Goal: Task Accomplishment & Management: Manage account settings

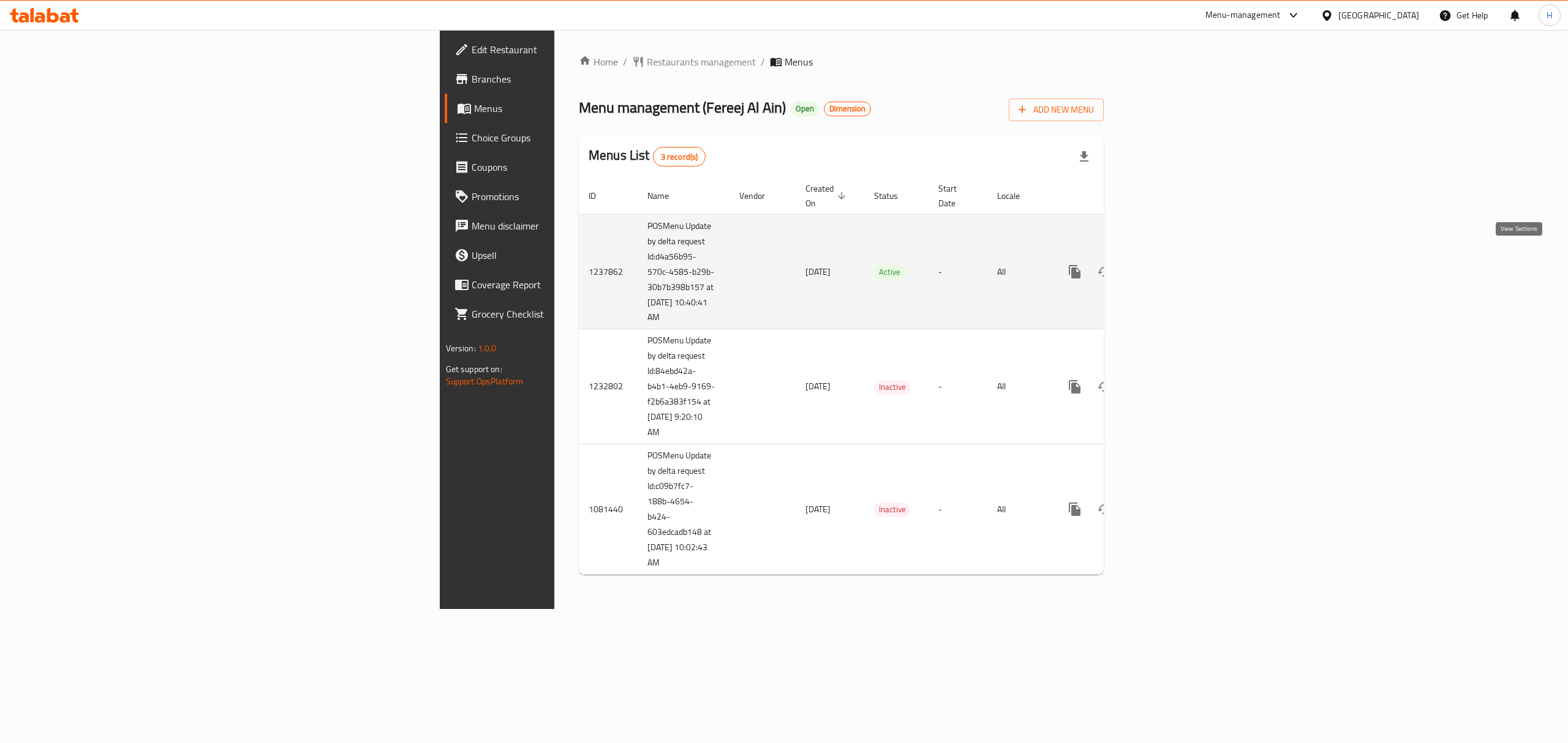
click at [1171, 265] on icon "enhanced table" at bounding box center [1163, 272] width 15 height 14
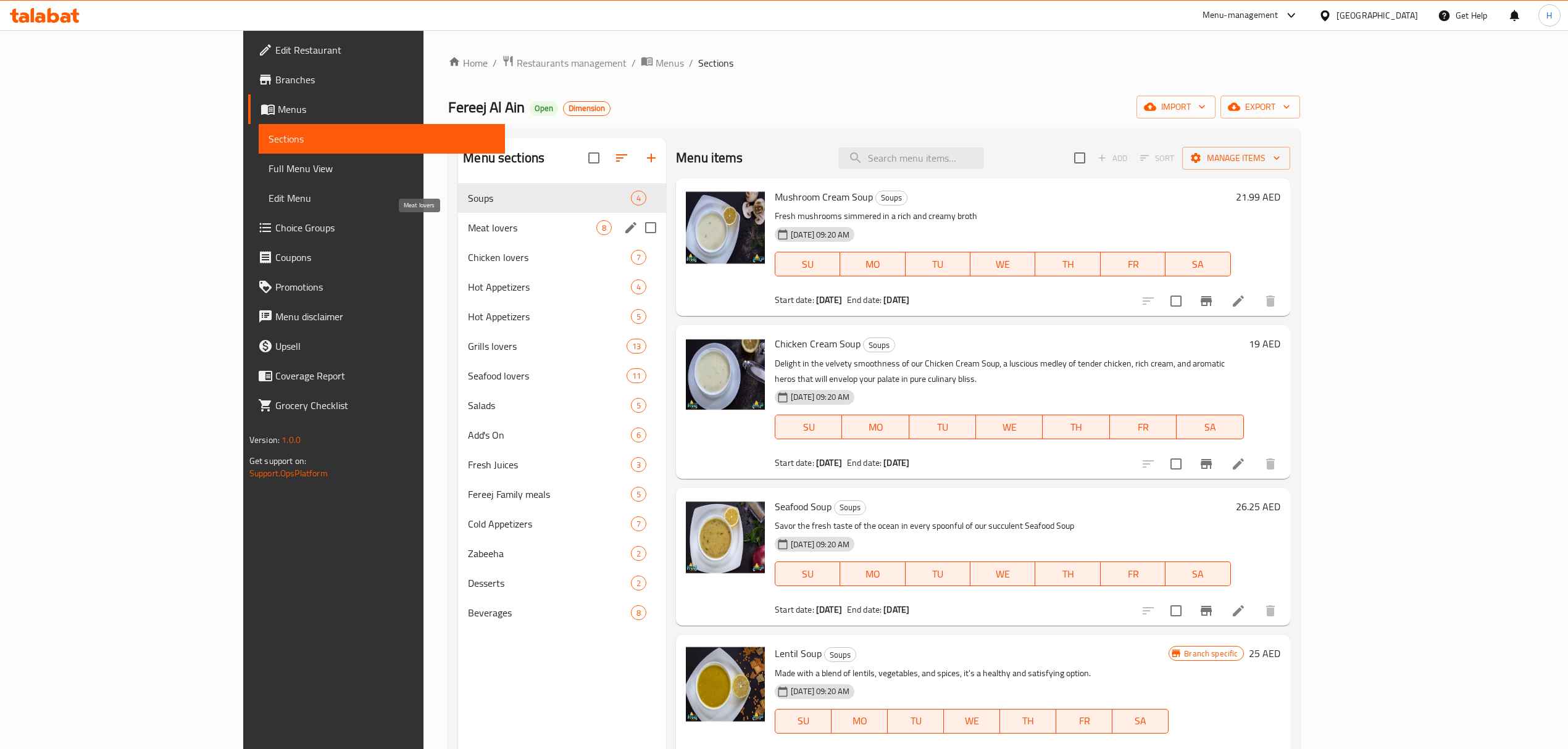
click at [484, 234] on span "Meat lovers" at bounding box center [532, 228] width 128 height 15
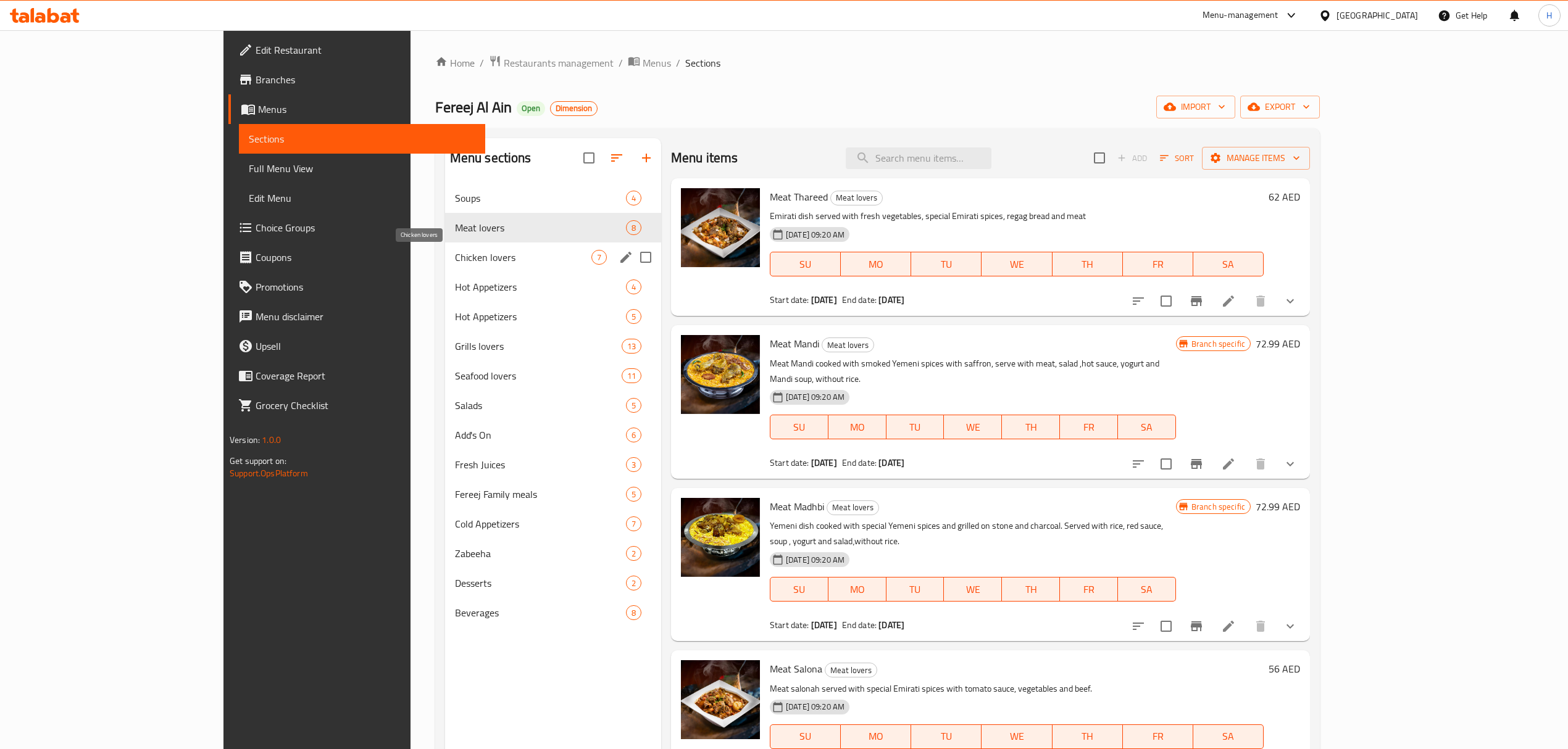
click at [466, 250] on span "Chicken lovers" at bounding box center [523, 257] width 136 height 15
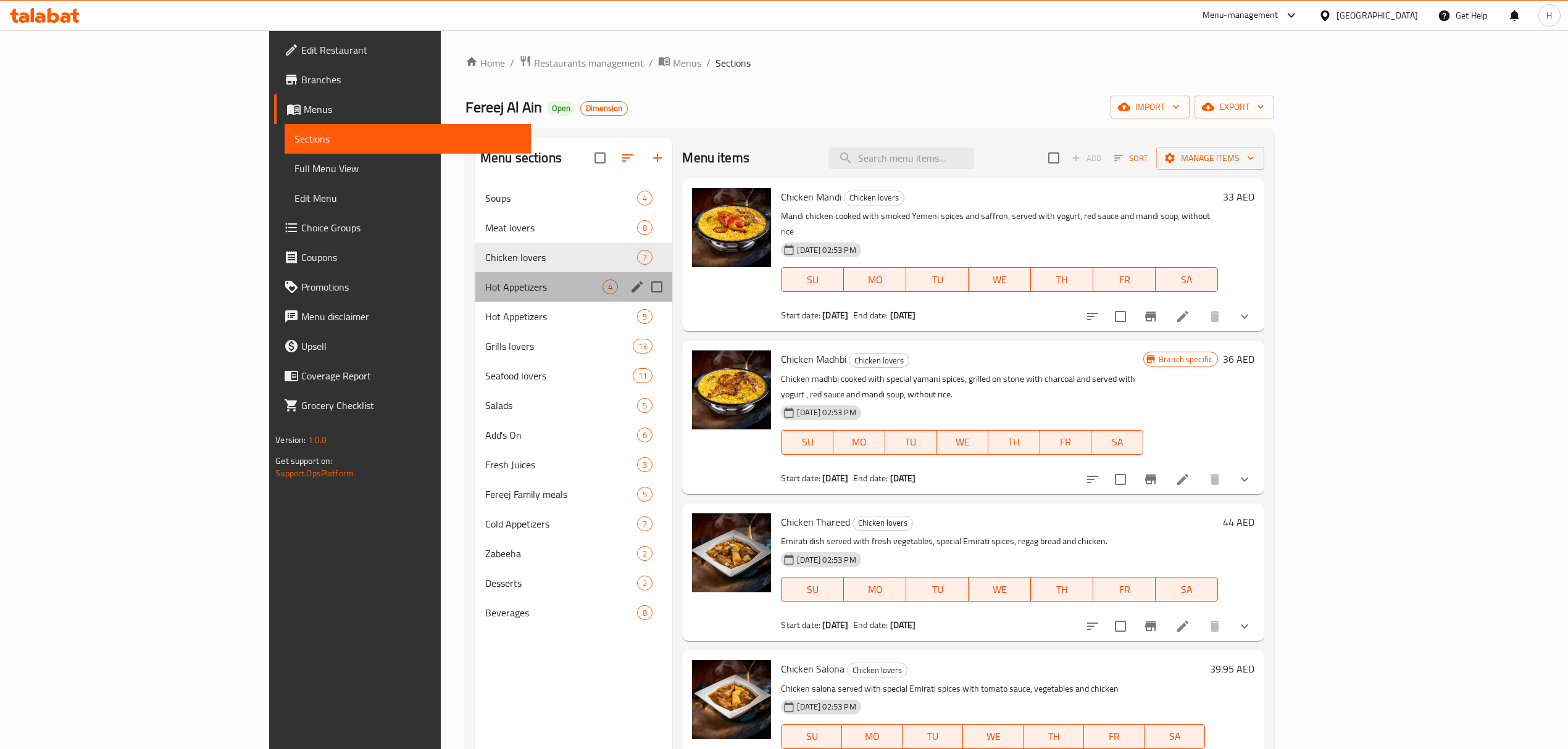
click at [476, 300] on div "Hot Appetizers 4" at bounding box center [574, 287] width 197 height 30
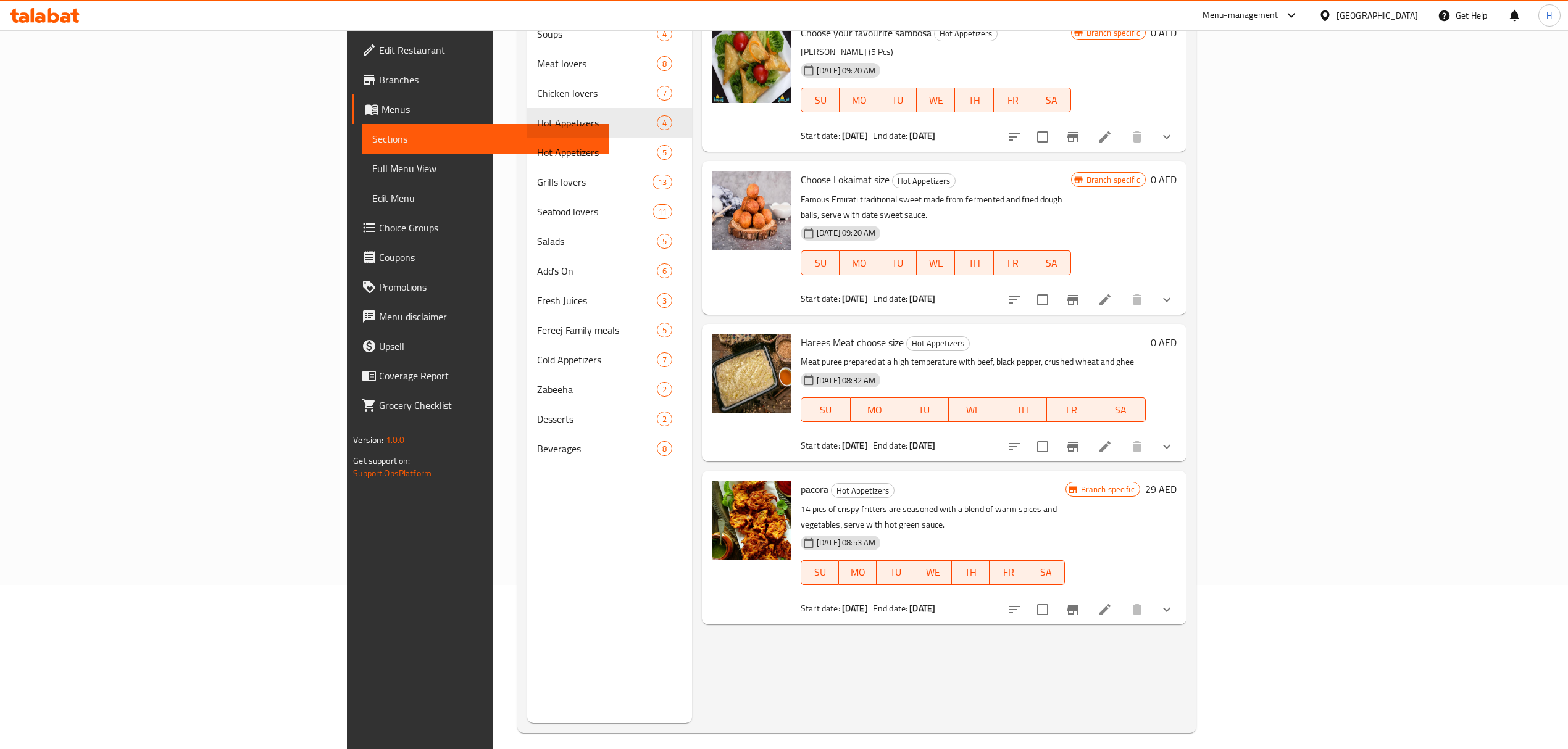
scroll to position [173, 0]
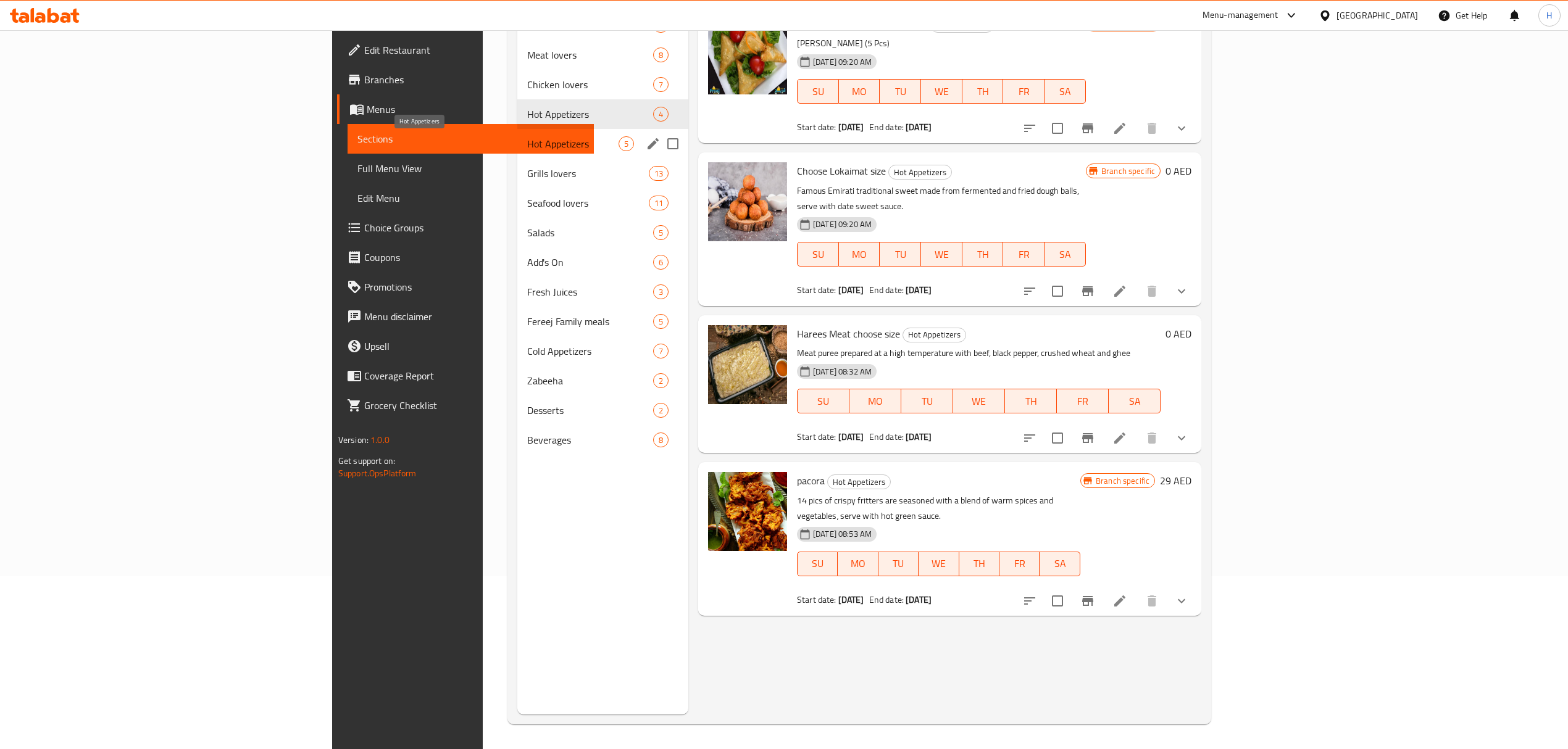
click at [527, 143] on span "Hot Appetizers" at bounding box center [573, 143] width 92 height 15
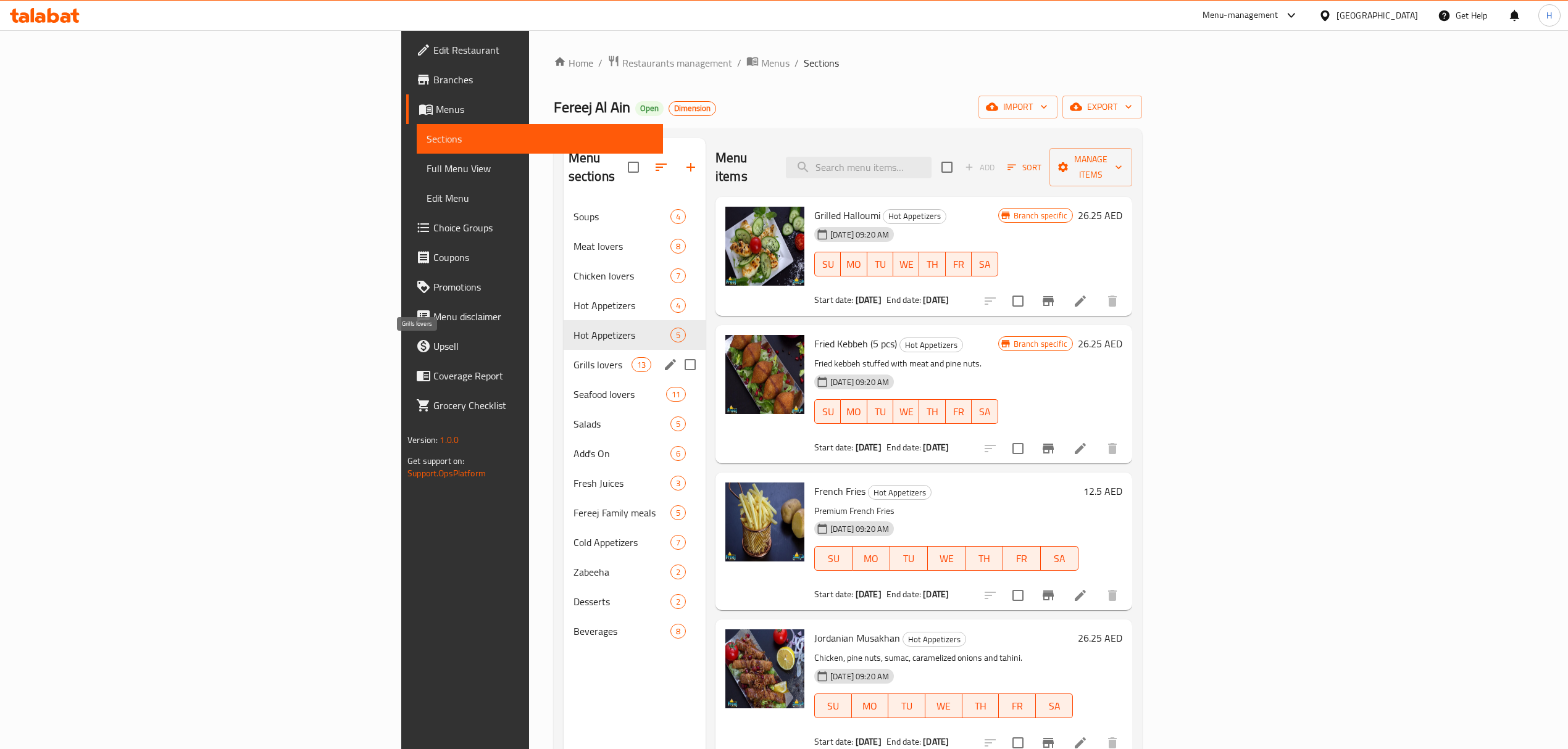
click at [573, 357] on span "Grills lovers" at bounding box center [602, 365] width 58 height 15
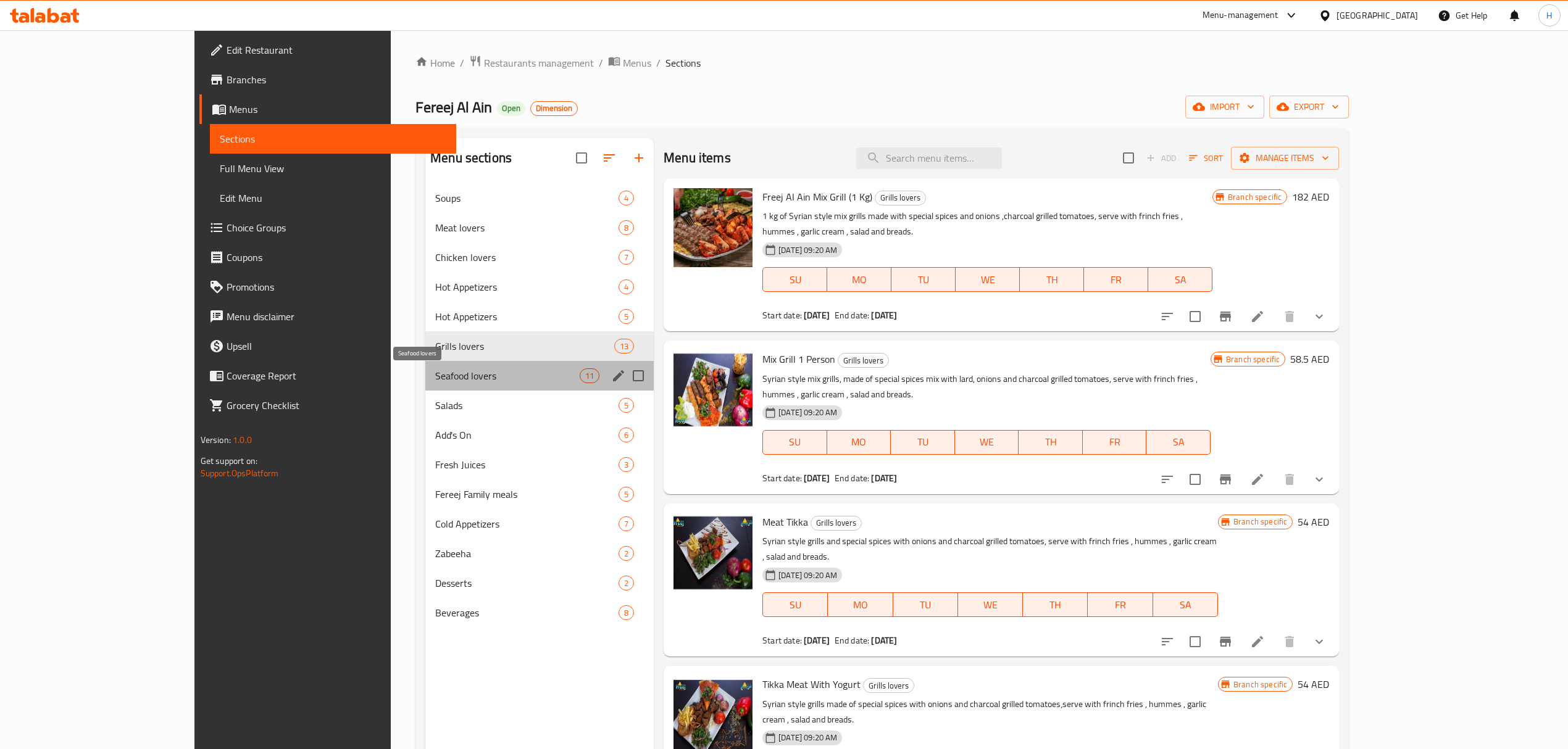
click at [511, 374] on span "Seafood lovers" at bounding box center [507, 376] width 144 height 15
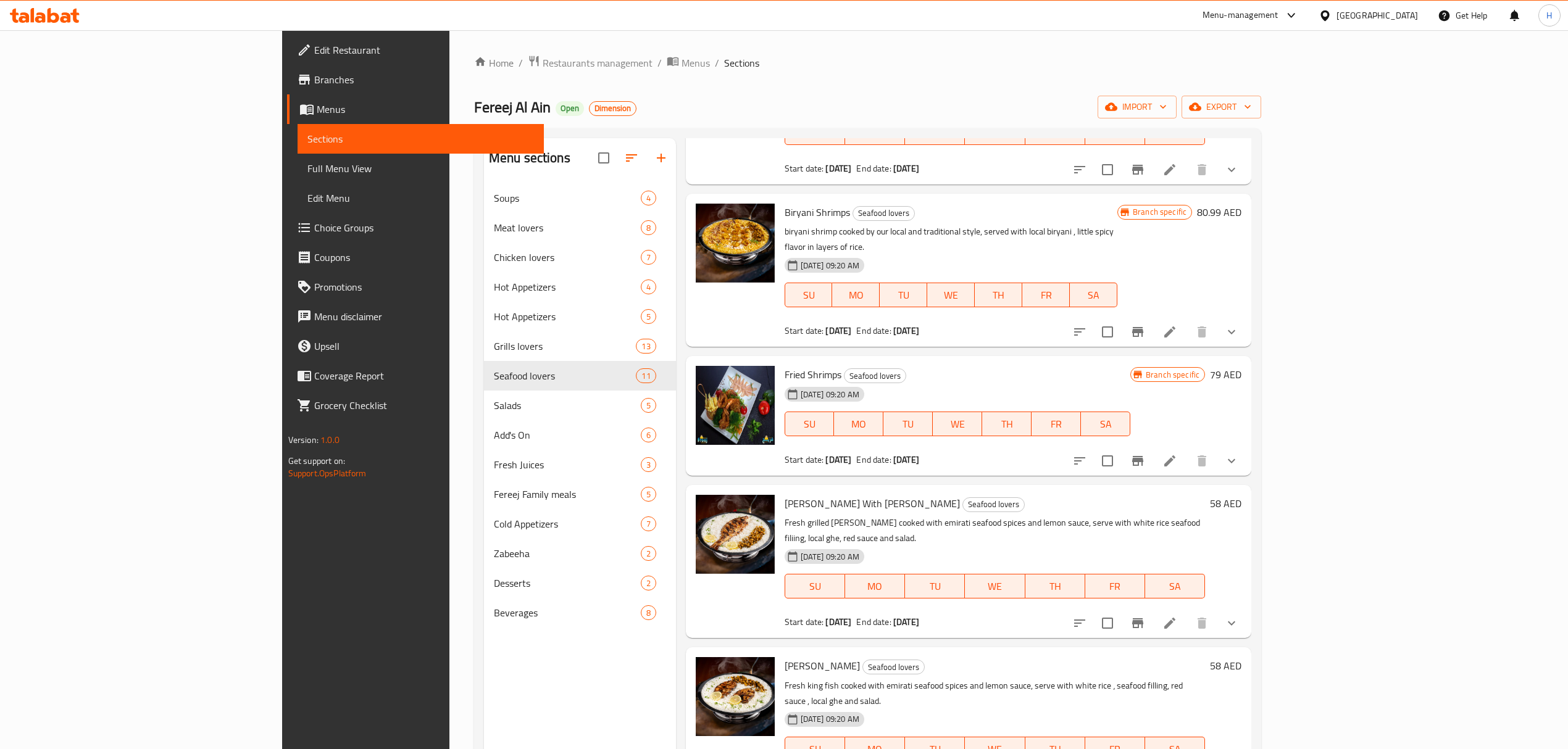
scroll to position [329, 0]
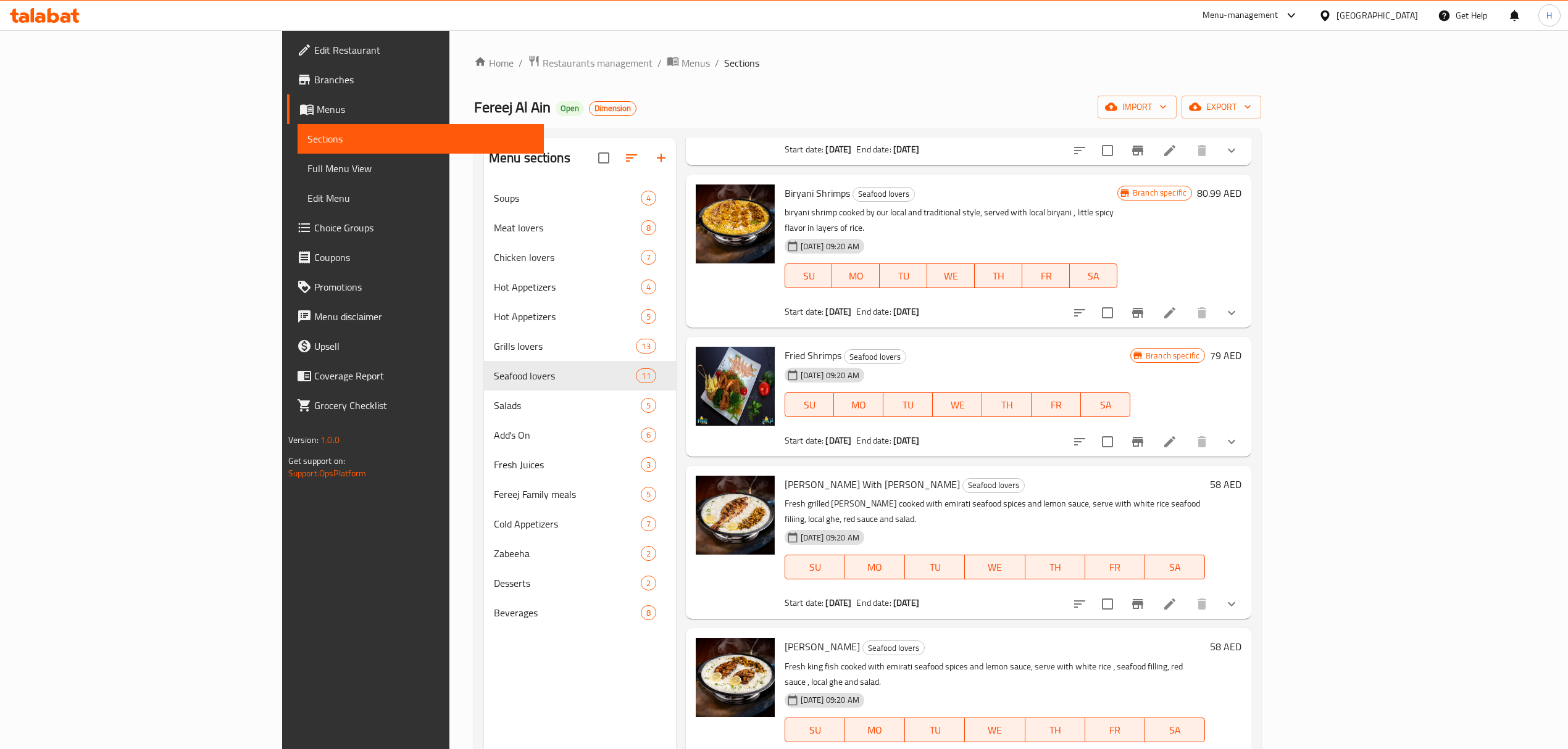
click at [784, 346] on span "Fried Shrimps" at bounding box center [813, 355] width 57 height 19
drag, startPoint x: 719, startPoint y: 306, endPoint x: 740, endPoint y: 311, distance: 21.6
click at [784, 346] on span "Fried Shrimps" at bounding box center [813, 355] width 57 height 19
copy span "Fried Shrimps"
click at [1177, 434] on icon at bounding box center [1170, 442] width 15 height 15
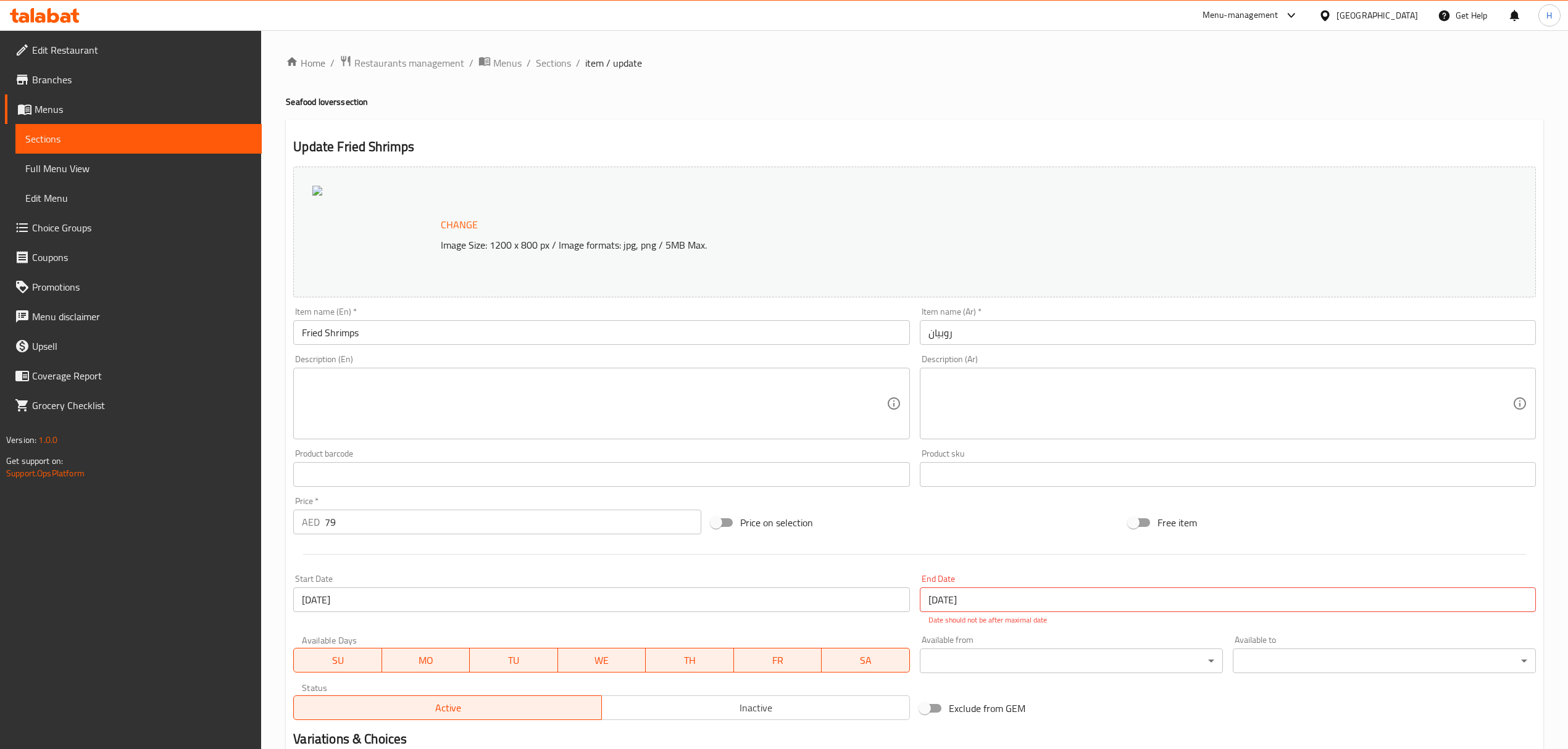
click at [534, 381] on textarea at bounding box center [594, 404] width 584 height 58
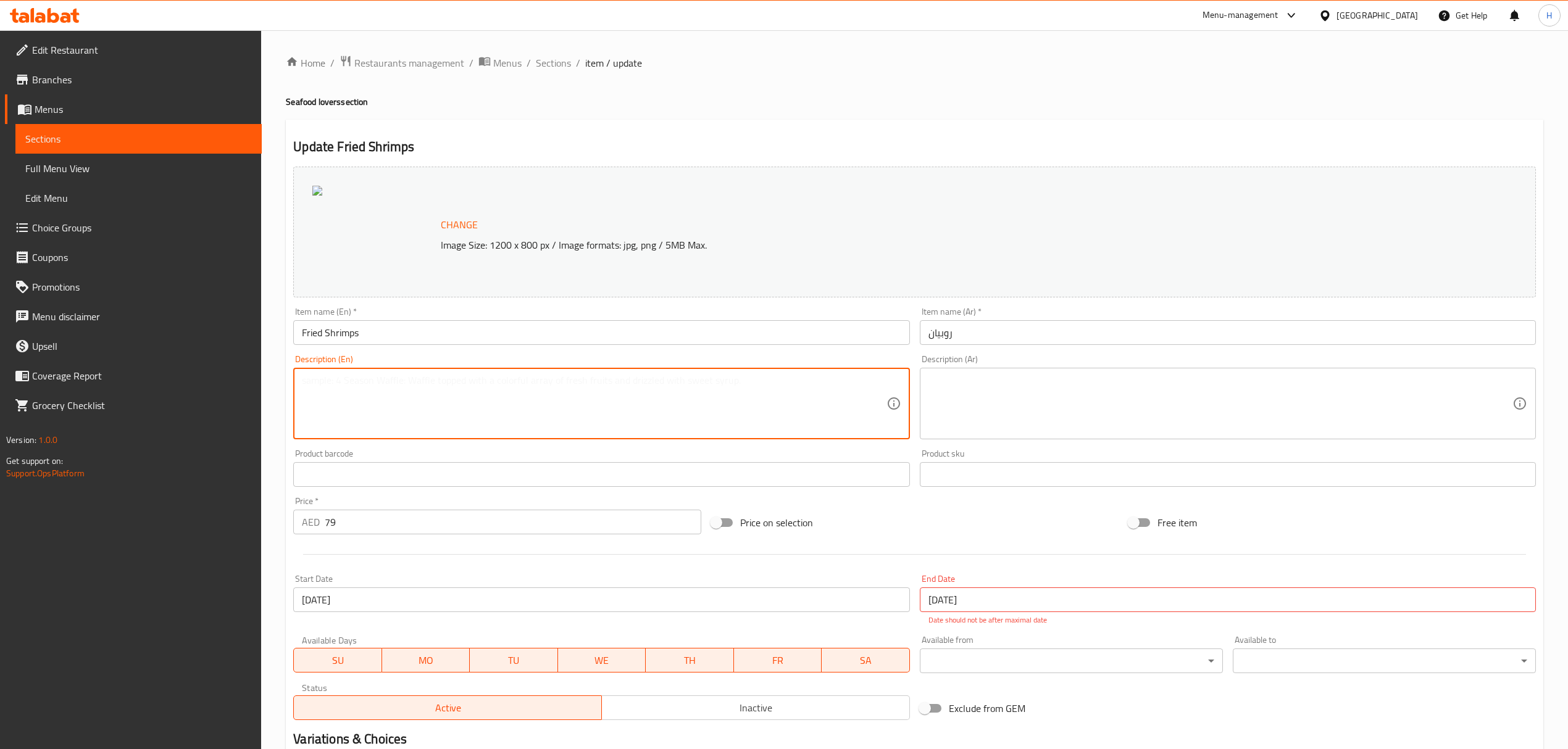
paste textarea "Crispy golden shrimp, seasoned to perfection and deep-fried for a crunchy outsi…"
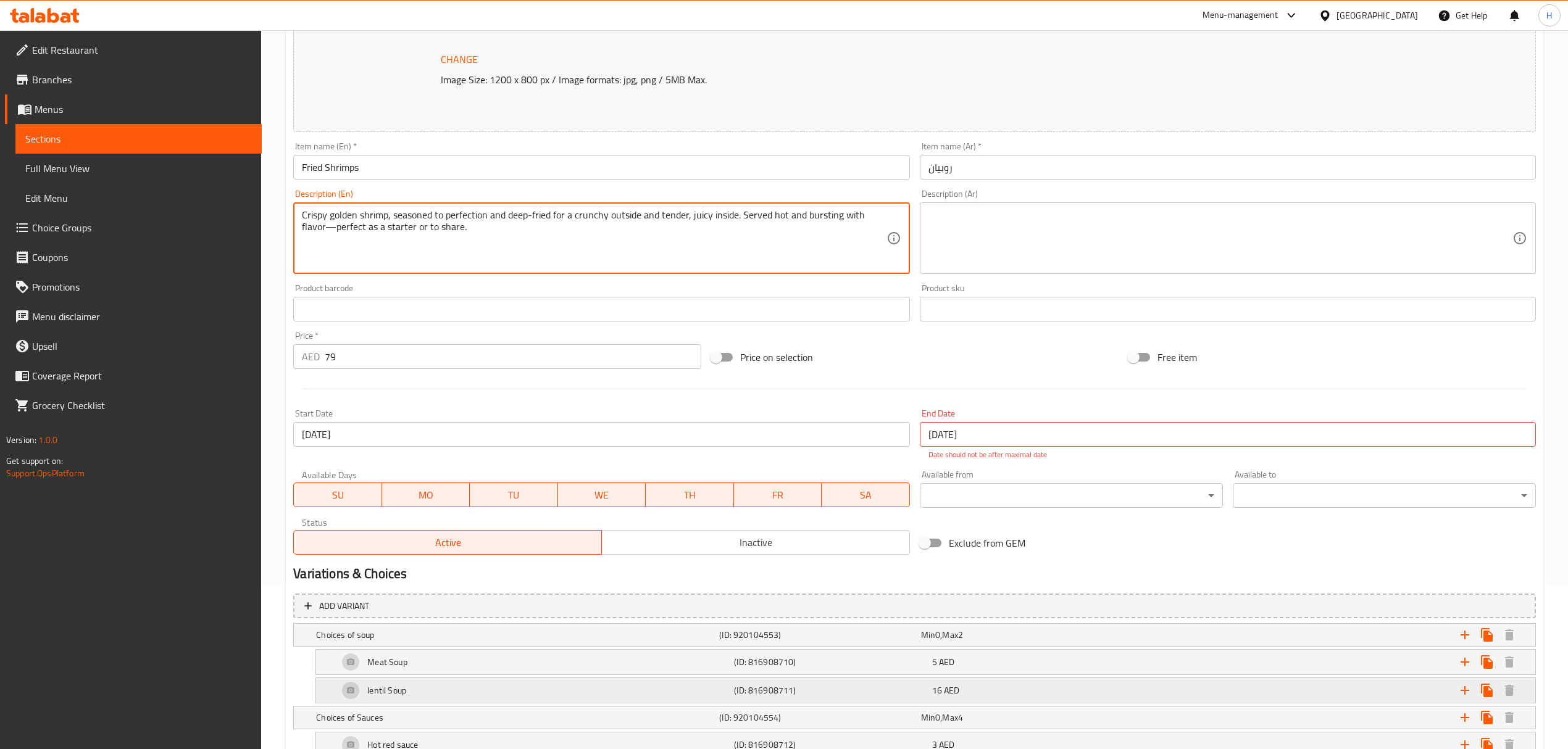
scroll to position [452, 0]
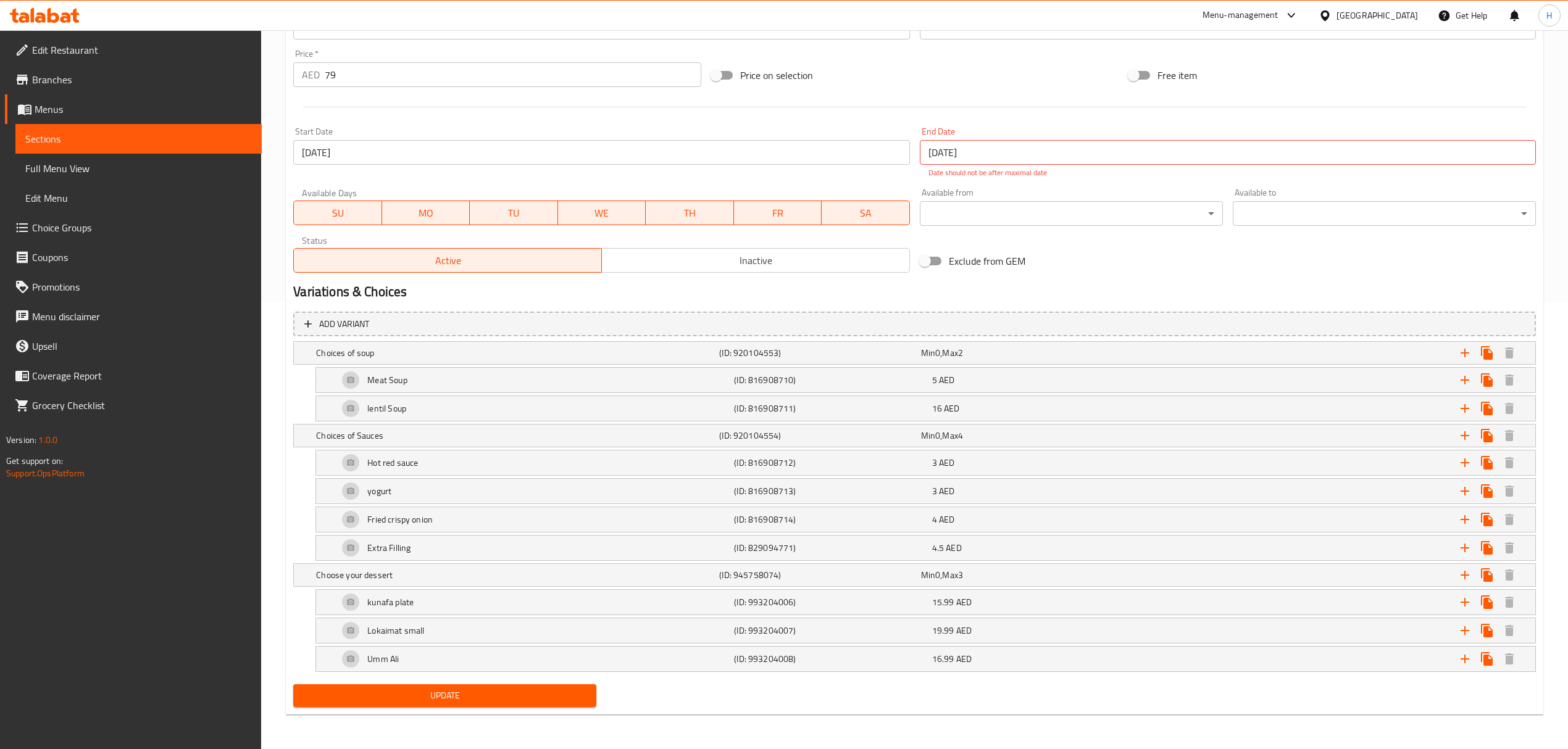
click at [544, 703] on span "Update" at bounding box center [444, 695] width 284 height 15
type textarea "Crispy golden shrimp, seasoned to perfection and deep-fried for a crunchy outsi…"
click at [531, 705] on button "Update" at bounding box center [445, 696] width 303 height 23
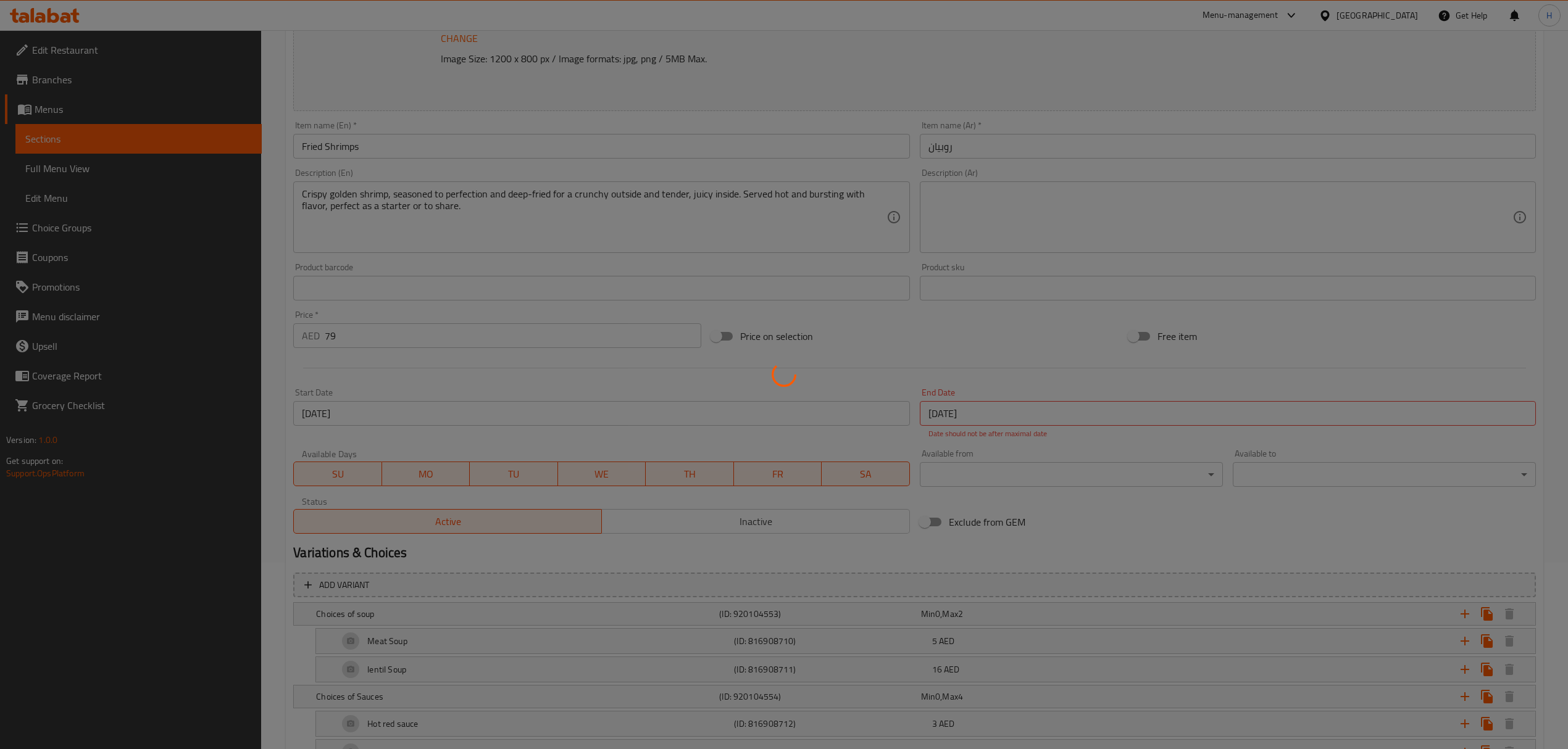
scroll to position [0, 0]
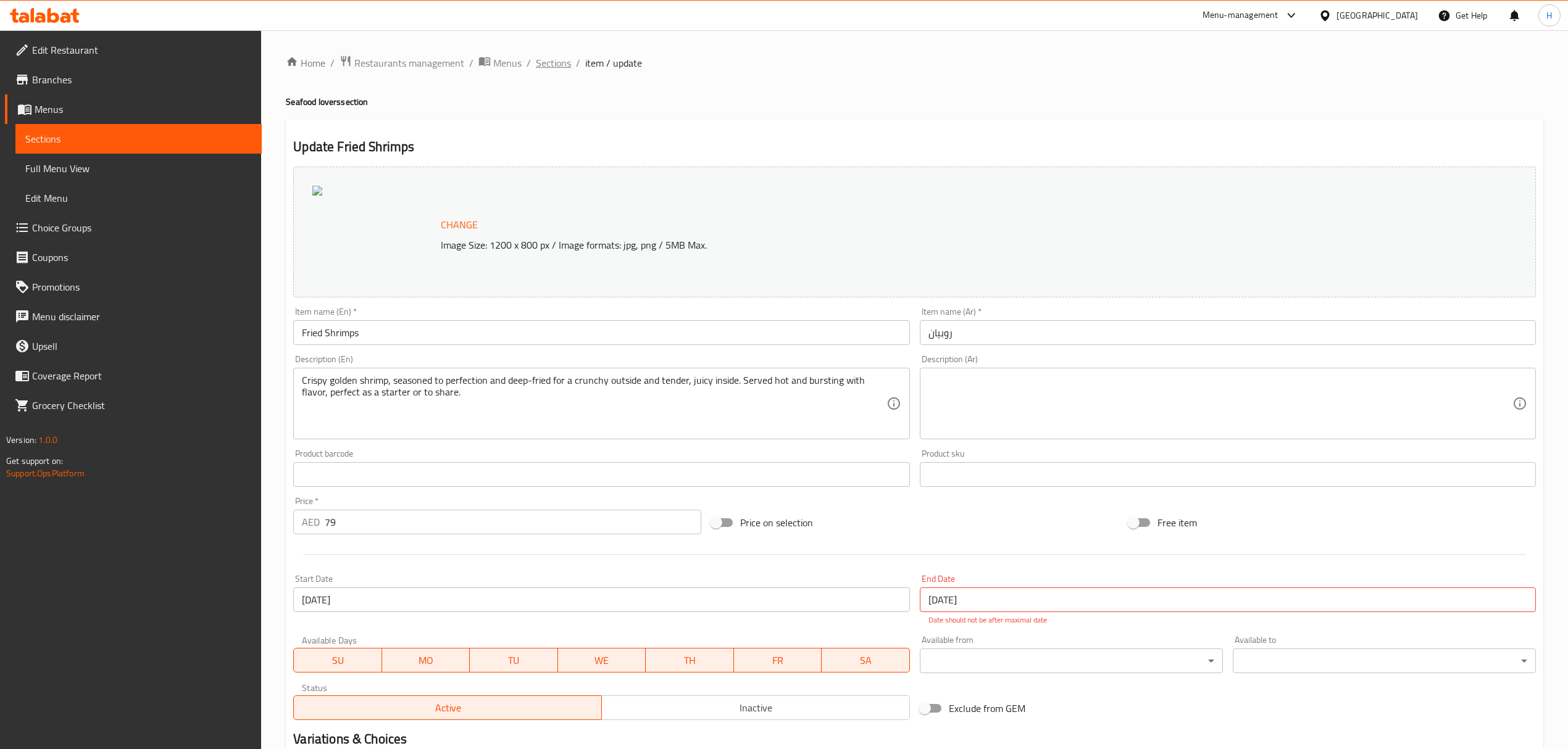
click at [542, 67] on span "Sections" at bounding box center [553, 63] width 35 height 15
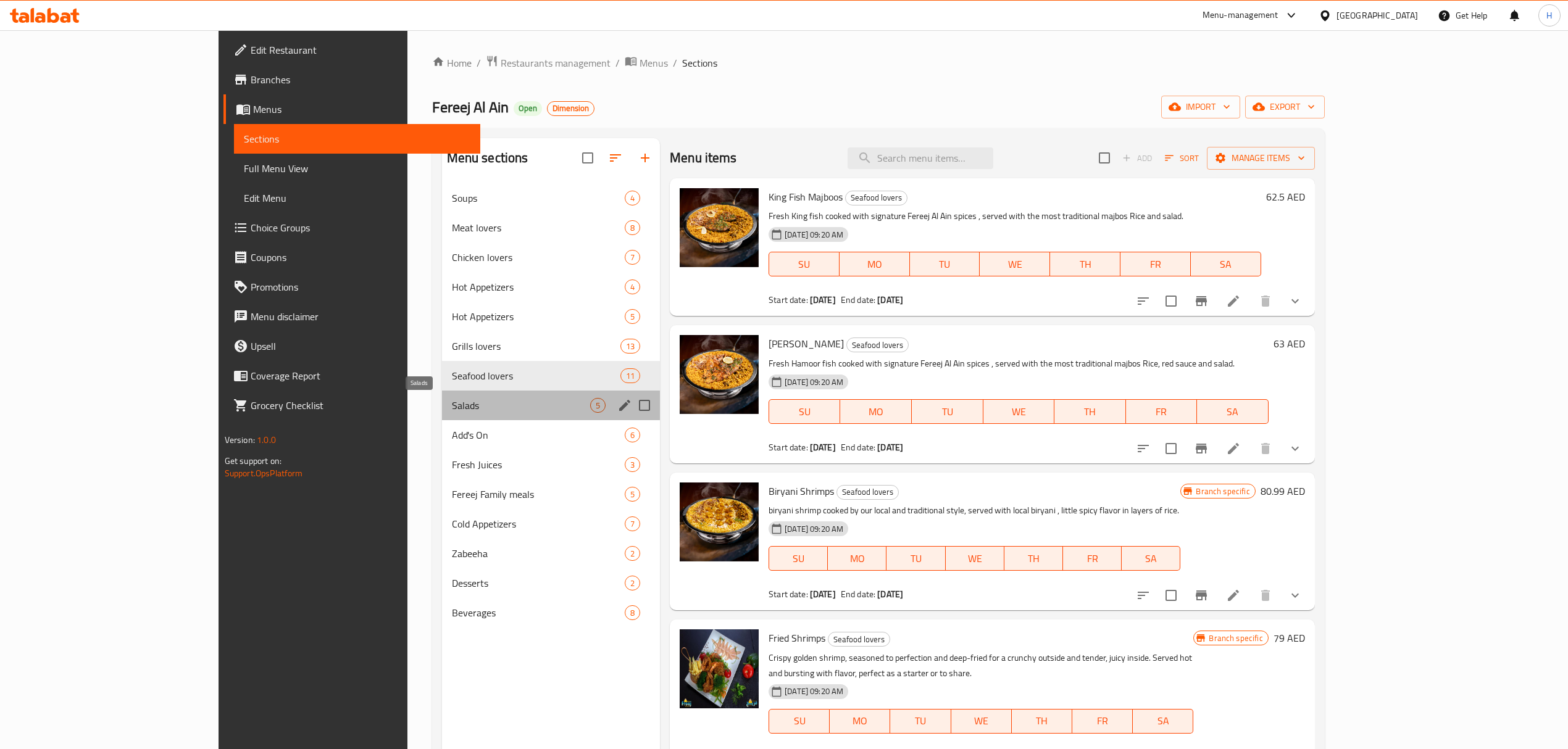
click at [452, 398] on span "Salads" at bounding box center [521, 406] width 138 height 15
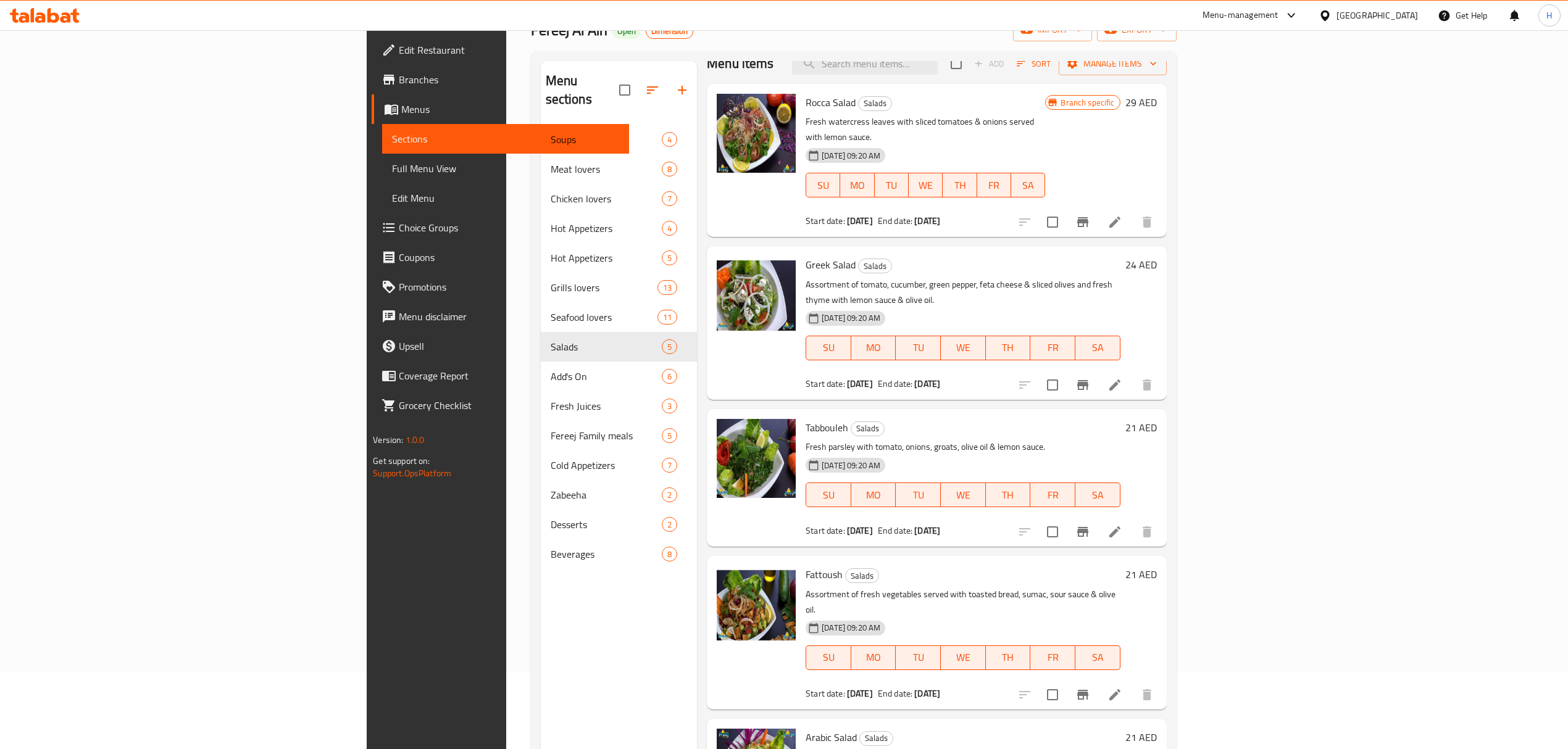
scroll to position [173, 0]
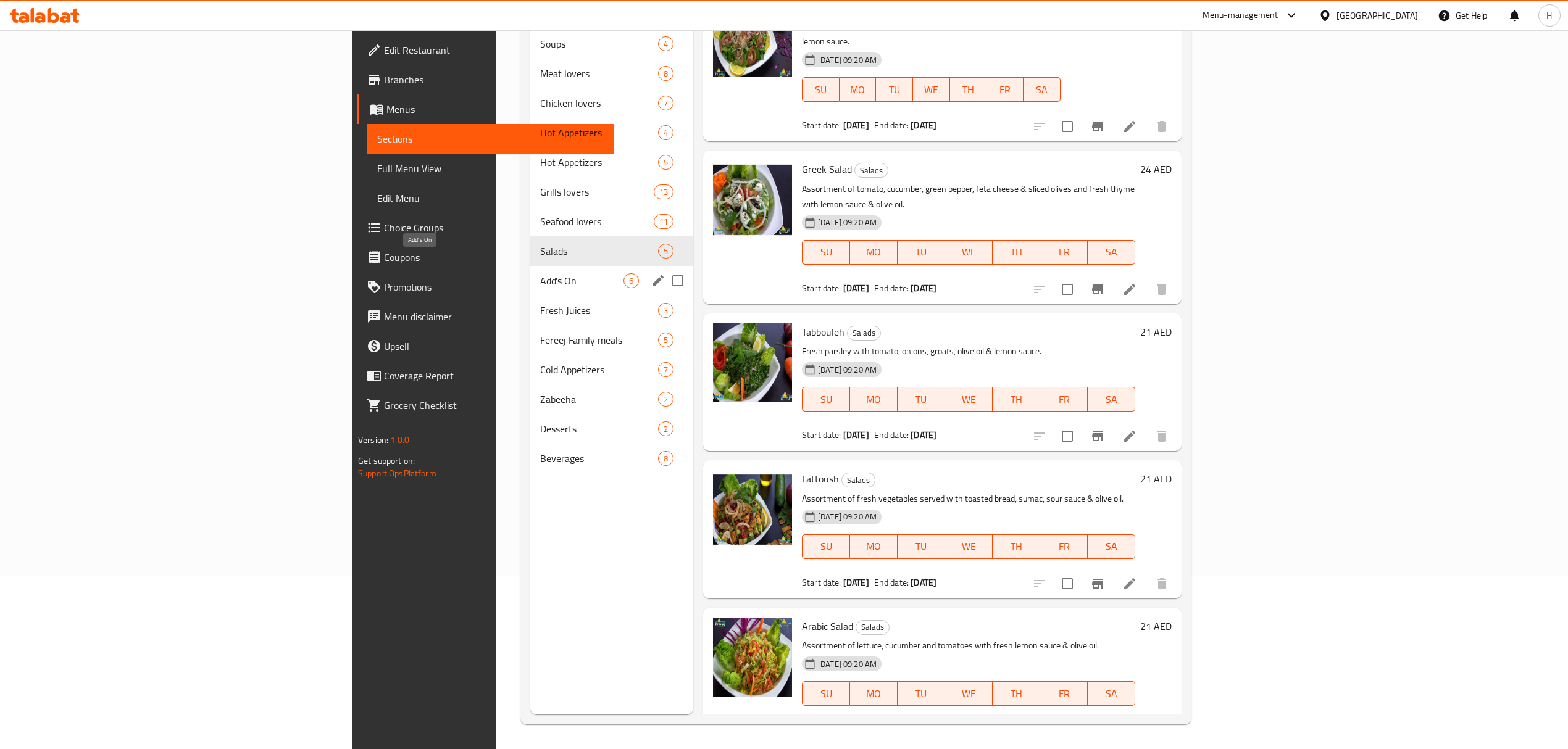
click at [540, 274] on span "Add's On" at bounding box center [581, 281] width 83 height 15
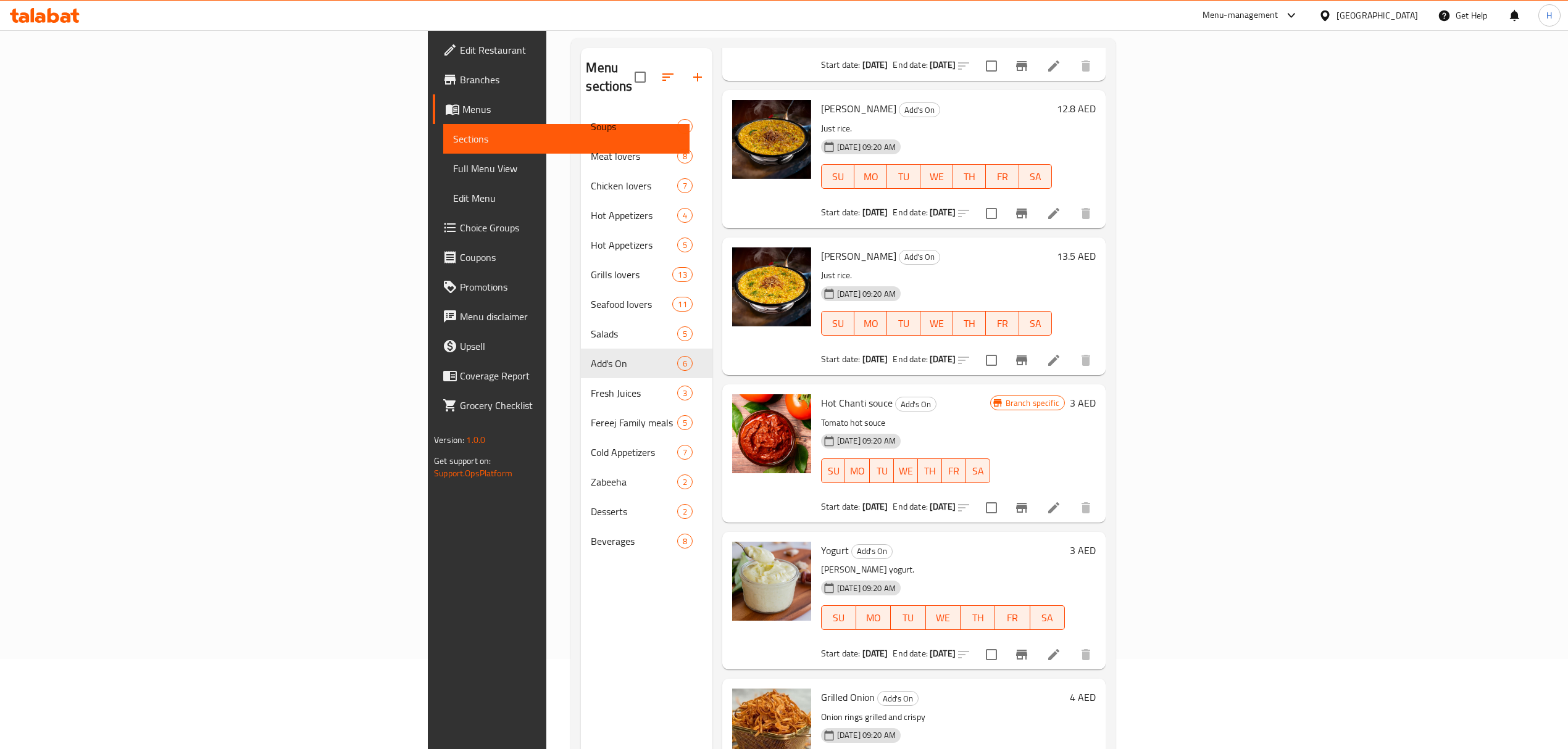
scroll to position [173, 0]
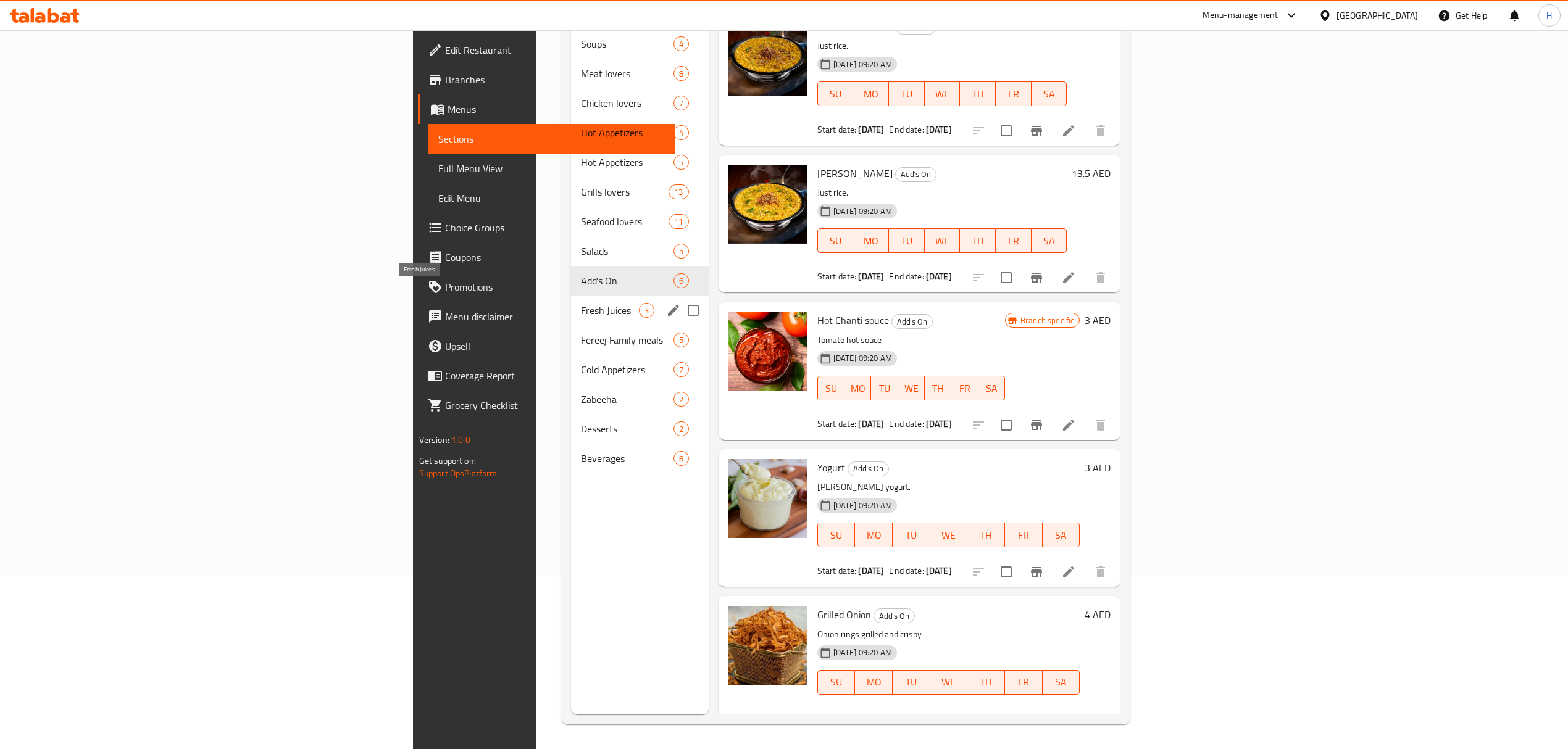
click at [581, 303] on span "Fresh Juices" at bounding box center [610, 310] width 57 height 15
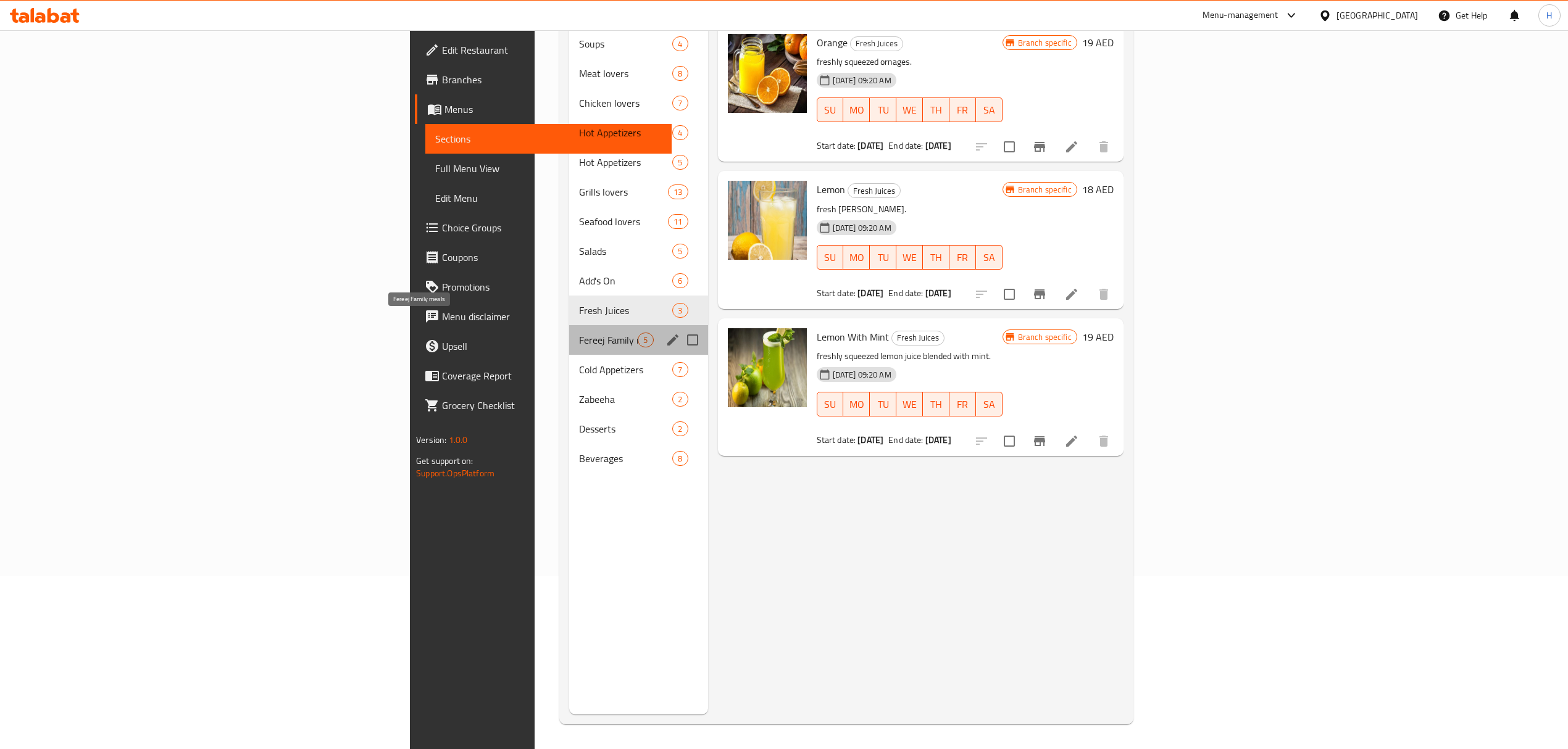
click at [579, 333] on span "Fereej Family meals" at bounding box center [608, 340] width 58 height 15
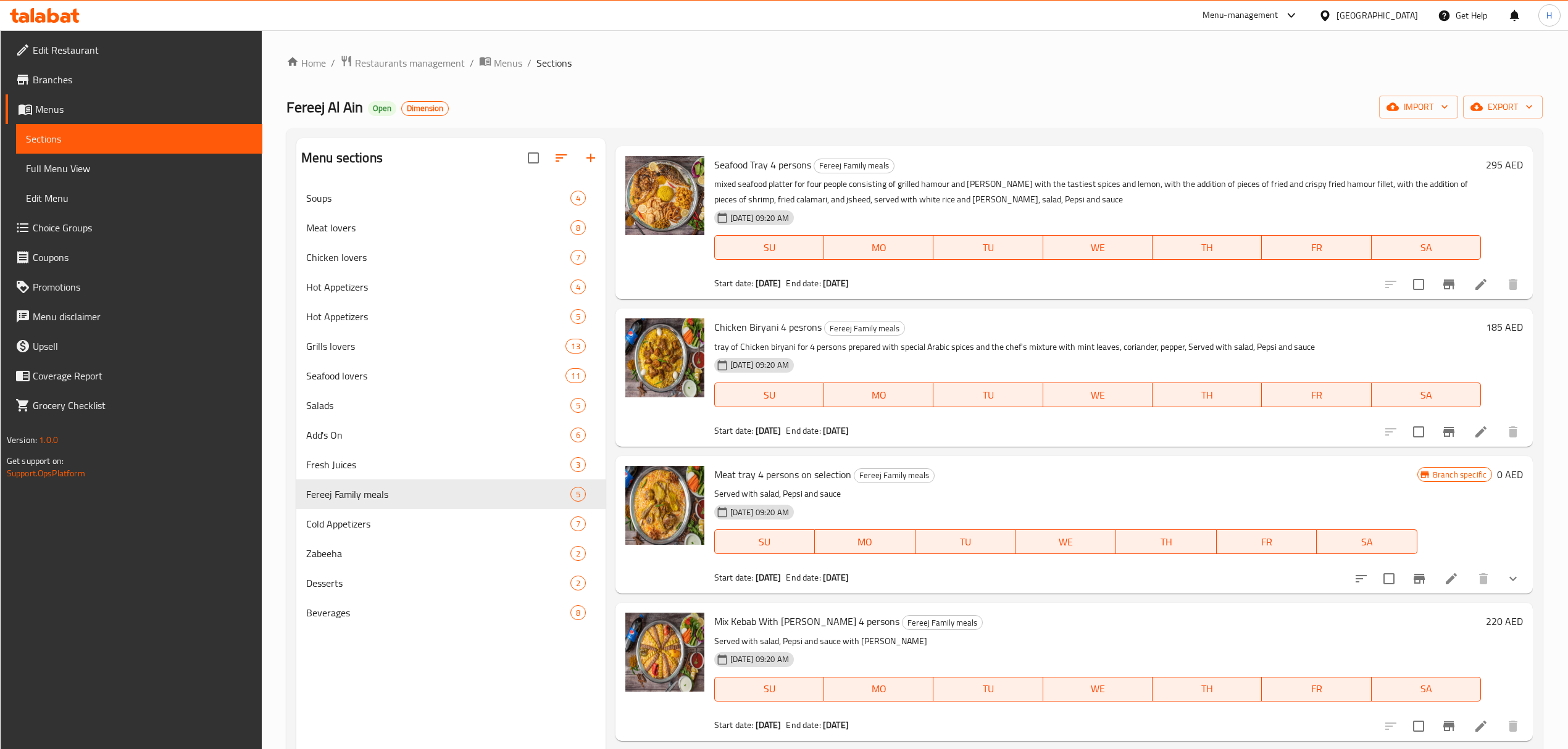
scroll to position [173, 0]
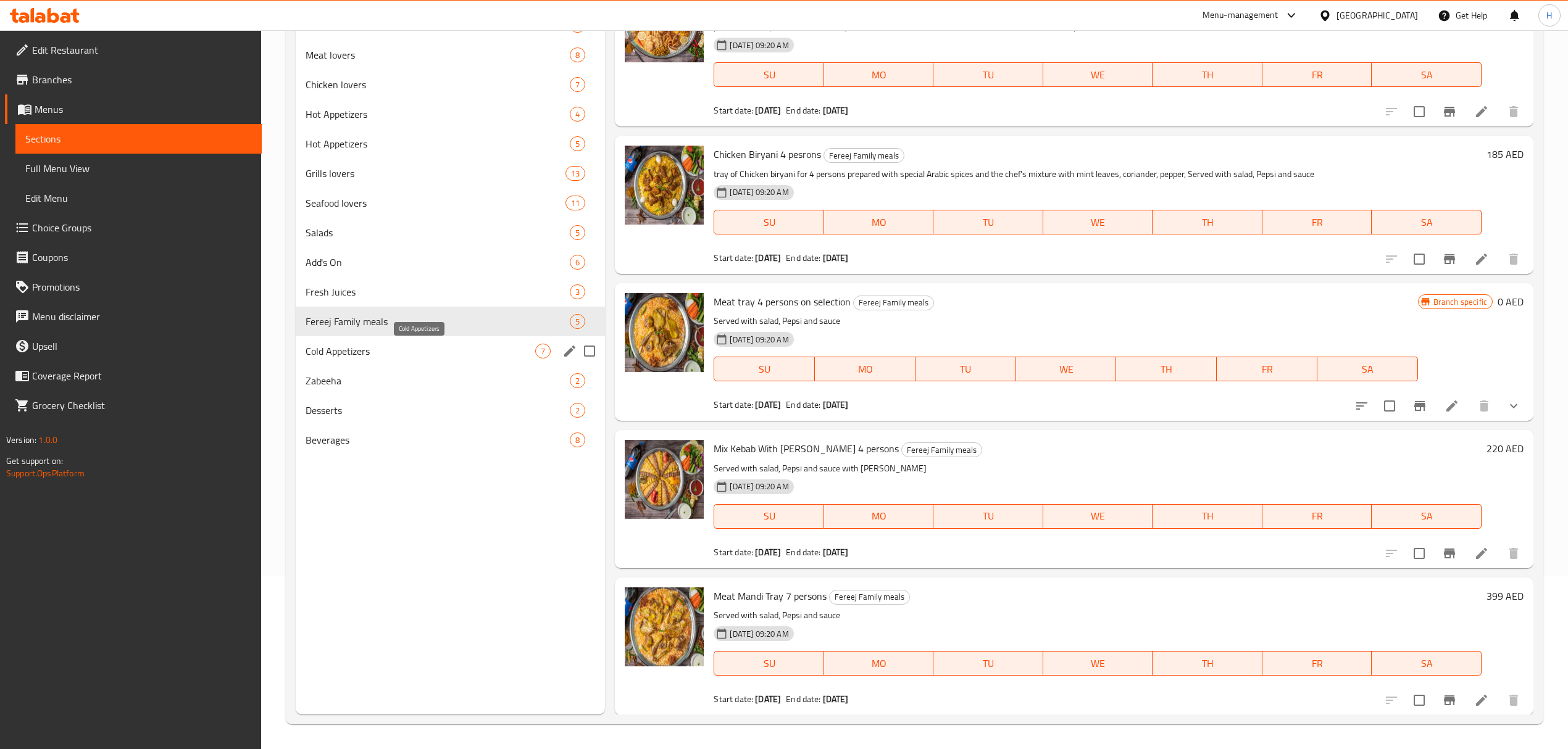
click at [504, 357] on span "Cold Appetizers" at bounding box center [420, 351] width 230 height 15
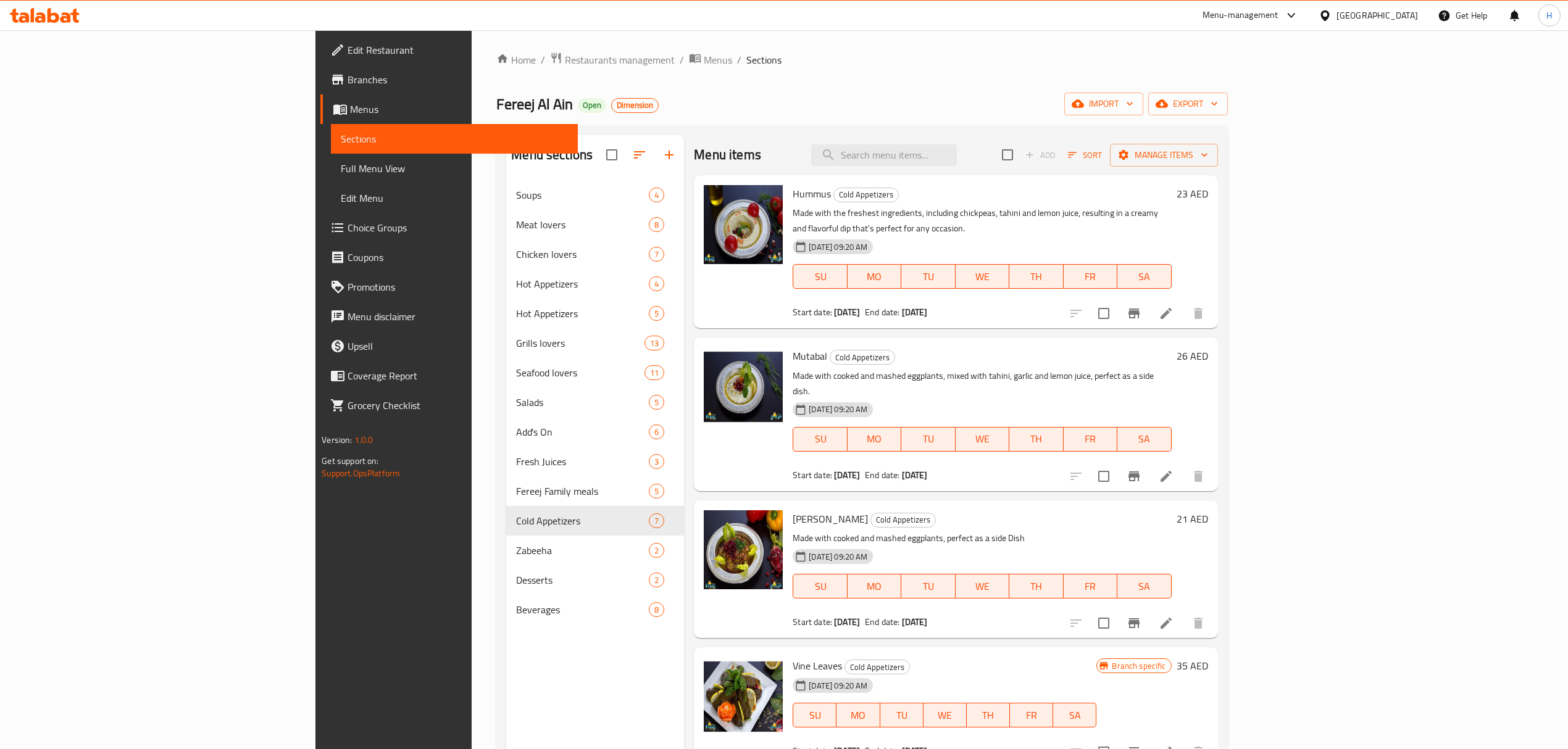
scroll to position [3, 0]
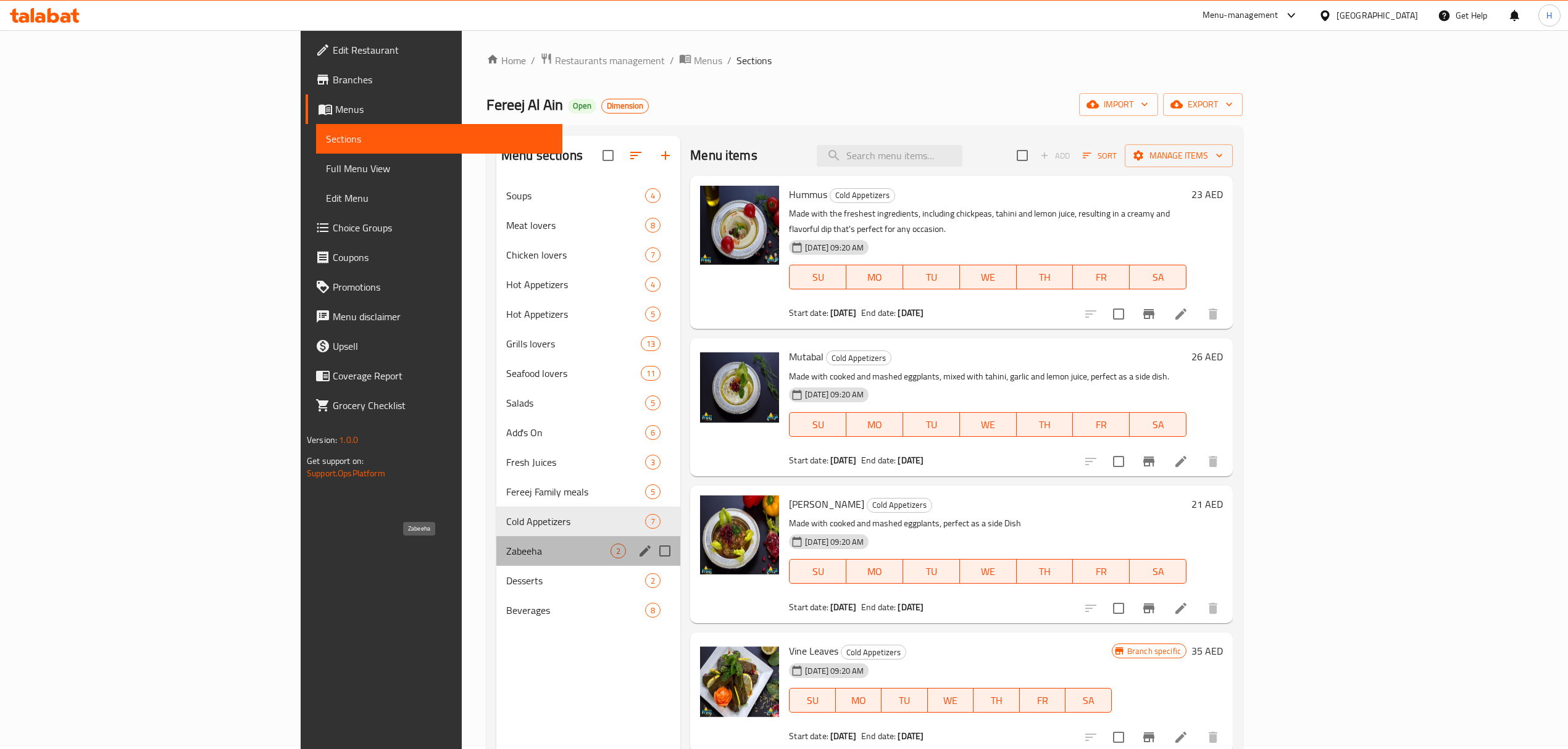
click at [506, 546] on span "Zabeeha" at bounding box center [558, 551] width 104 height 15
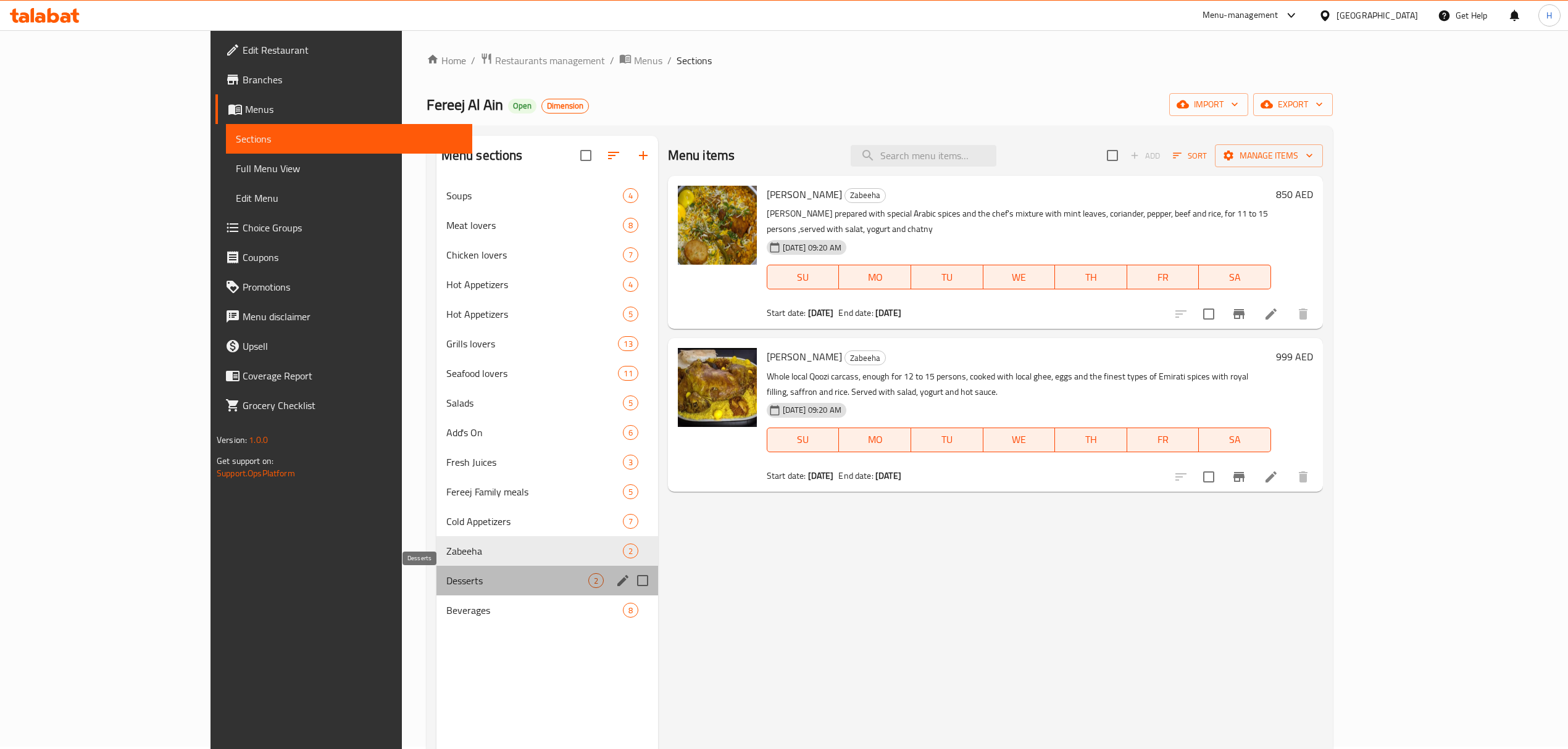
click at [469, 581] on span "Desserts" at bounding box center [517, 580] width 142 height 15
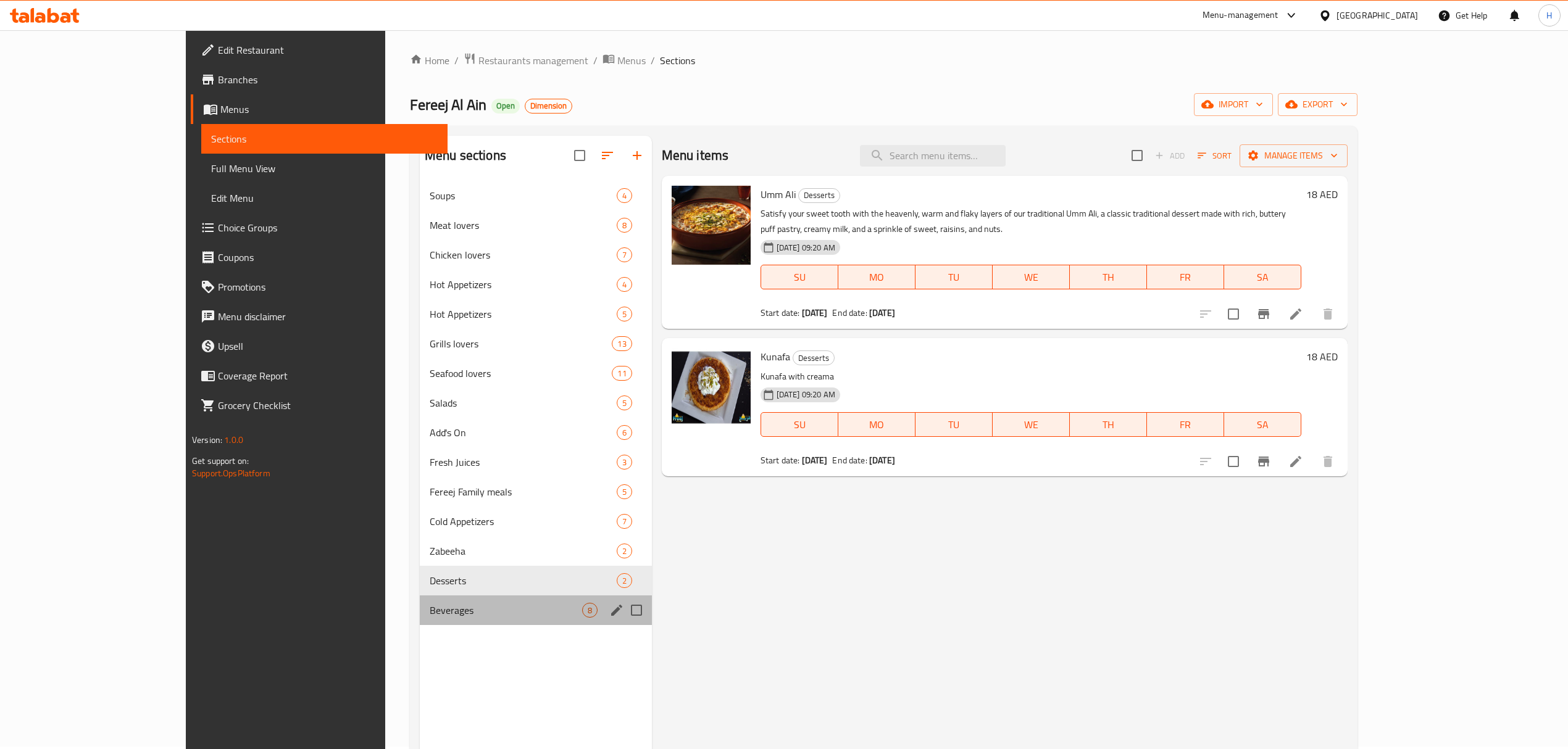
click at [485, 602] on div "Beverages 8" at bounding box center [535, 610] width 232 height 30
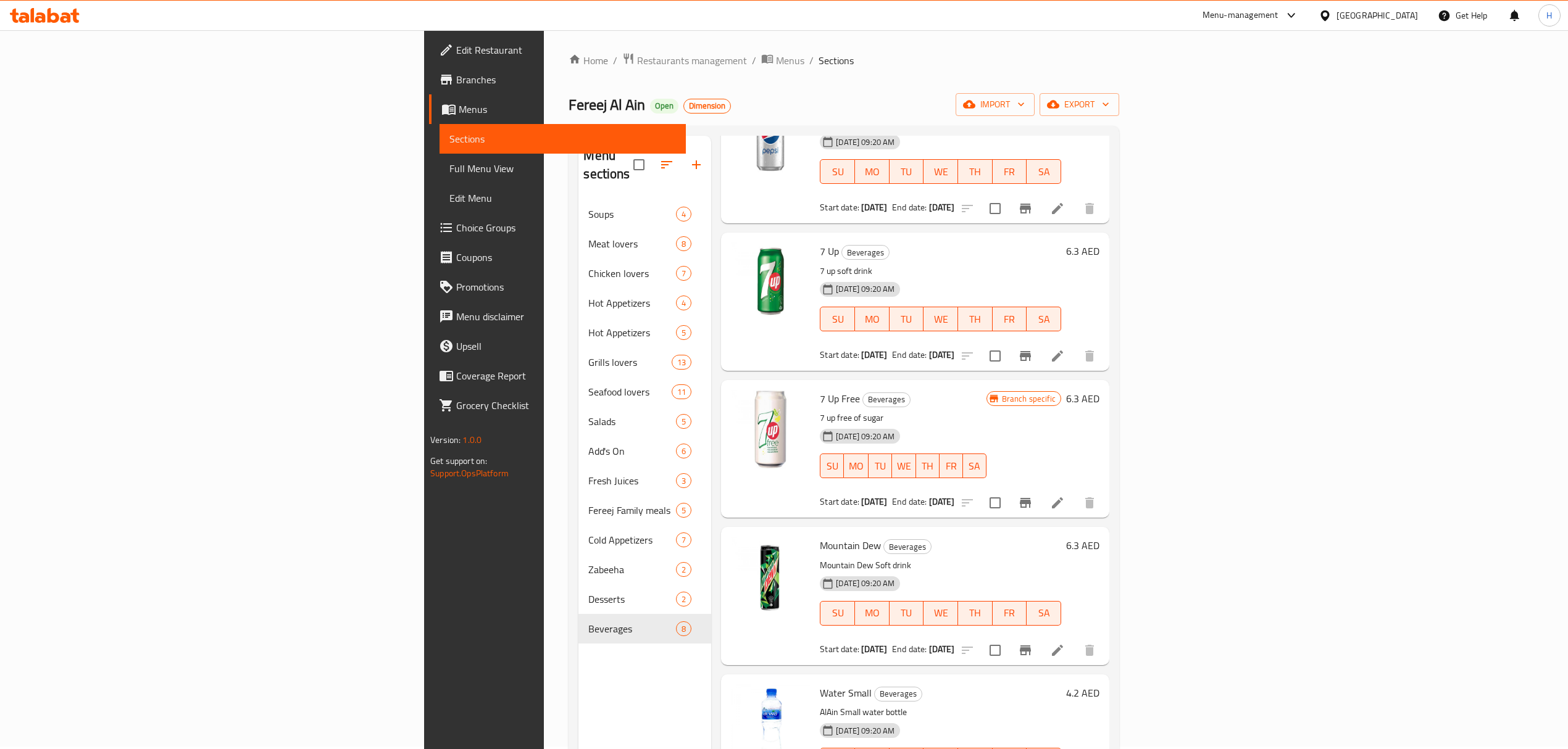
scroll to position [458, 0]
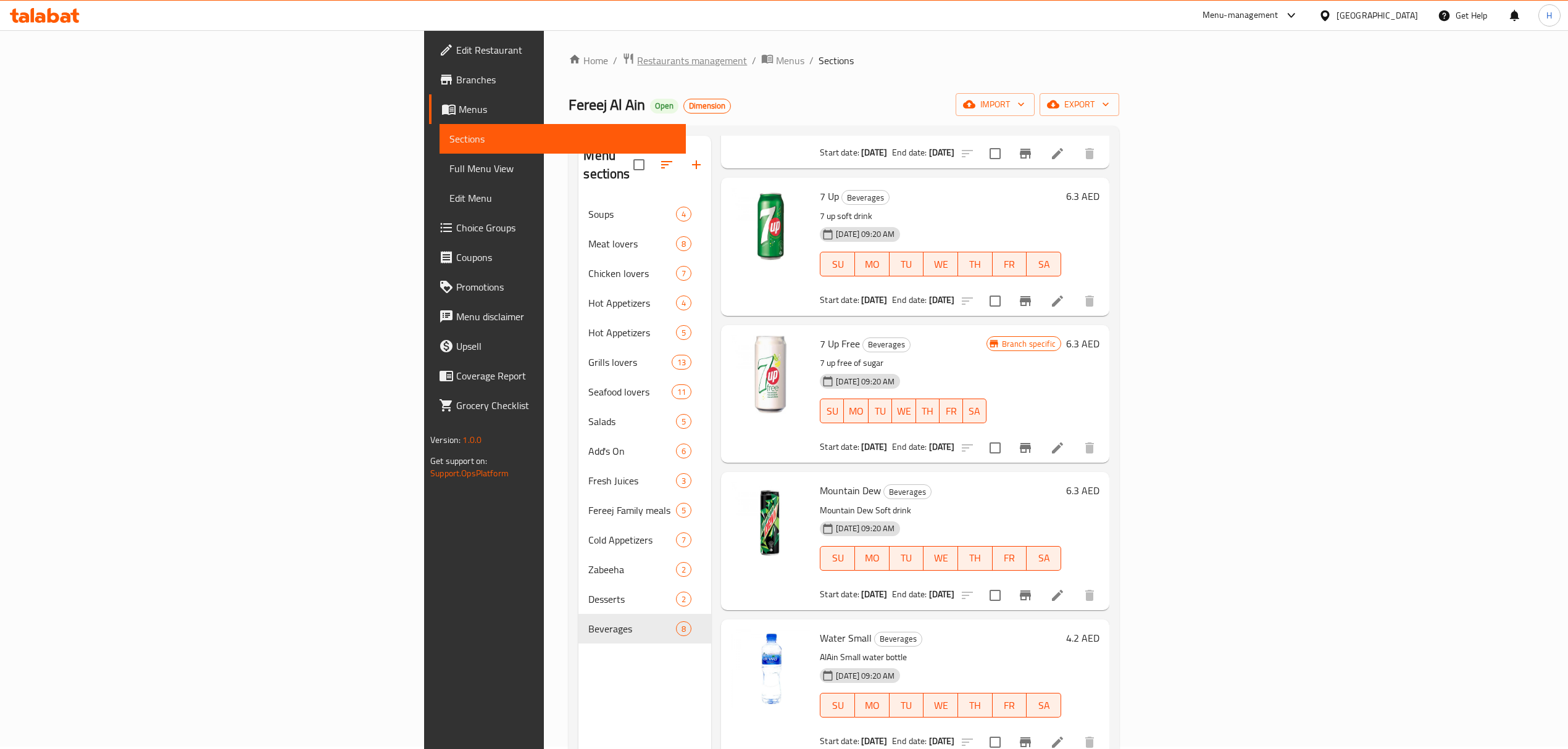
click at [637, 63] on span "Restaurants management" at bounding box center [691, 60] width 110 height 15
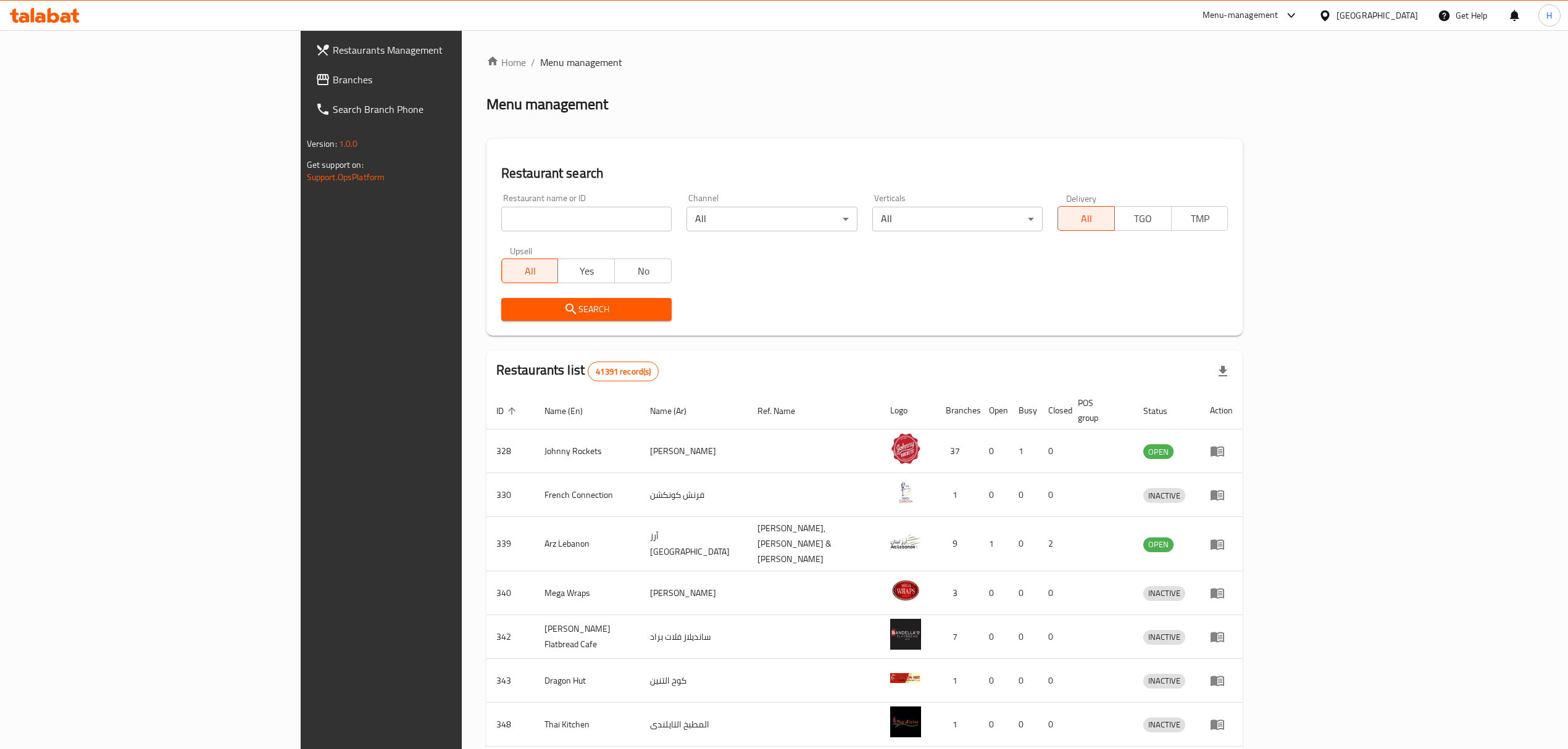
click at [501, 225] on input "search" at bounding box center [586, 218] width 171 height 25
type input "Tabeekh and BBQ"
click button "Search" at bounding box center [586, 309] width 171 height 23
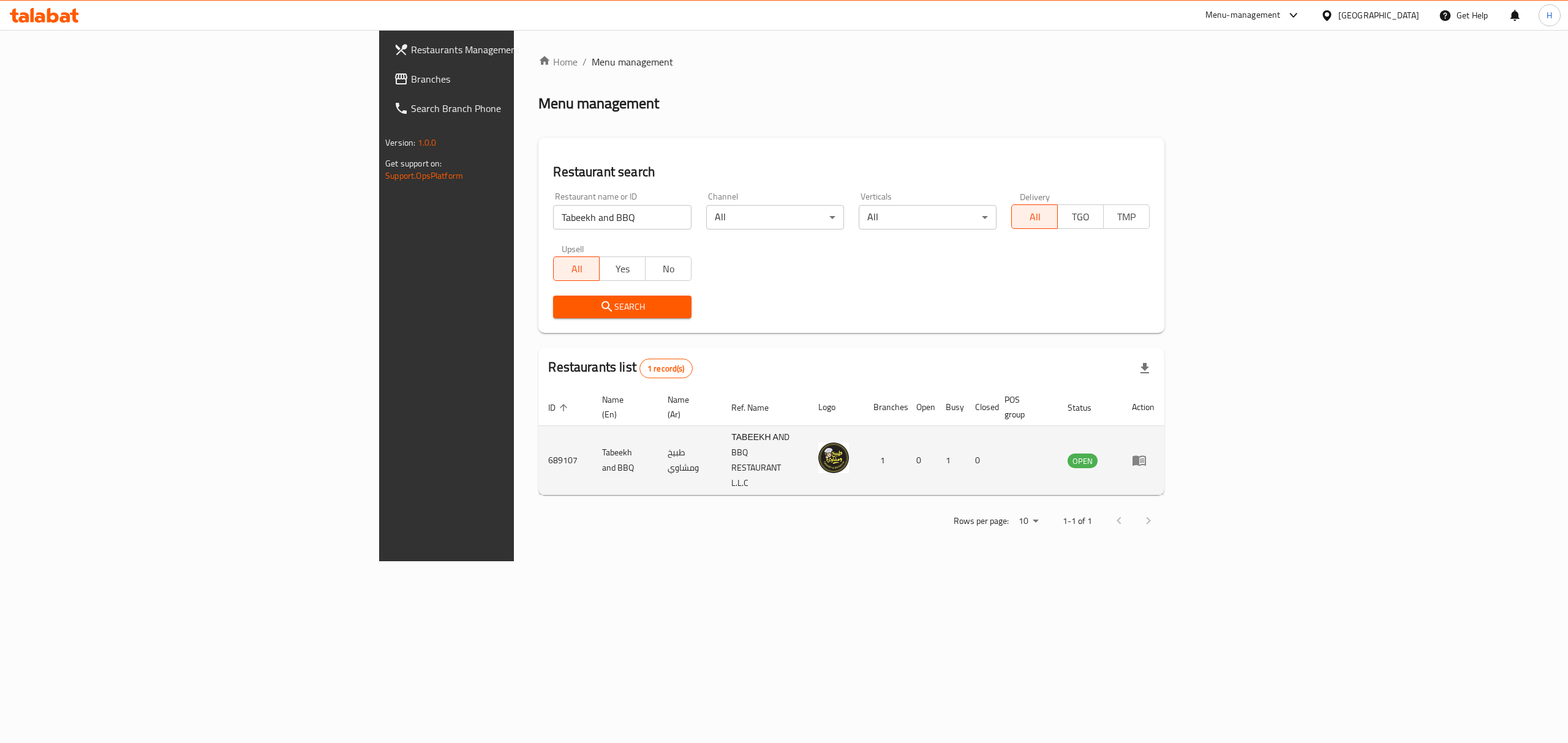
click at [1165, 439] on td "enhanced table" at bounding box center [1144, 460] width 42 height 69
click at [1155, 453] on link "enhanced table" at bounding box center [1144, 460] width 22 height 14
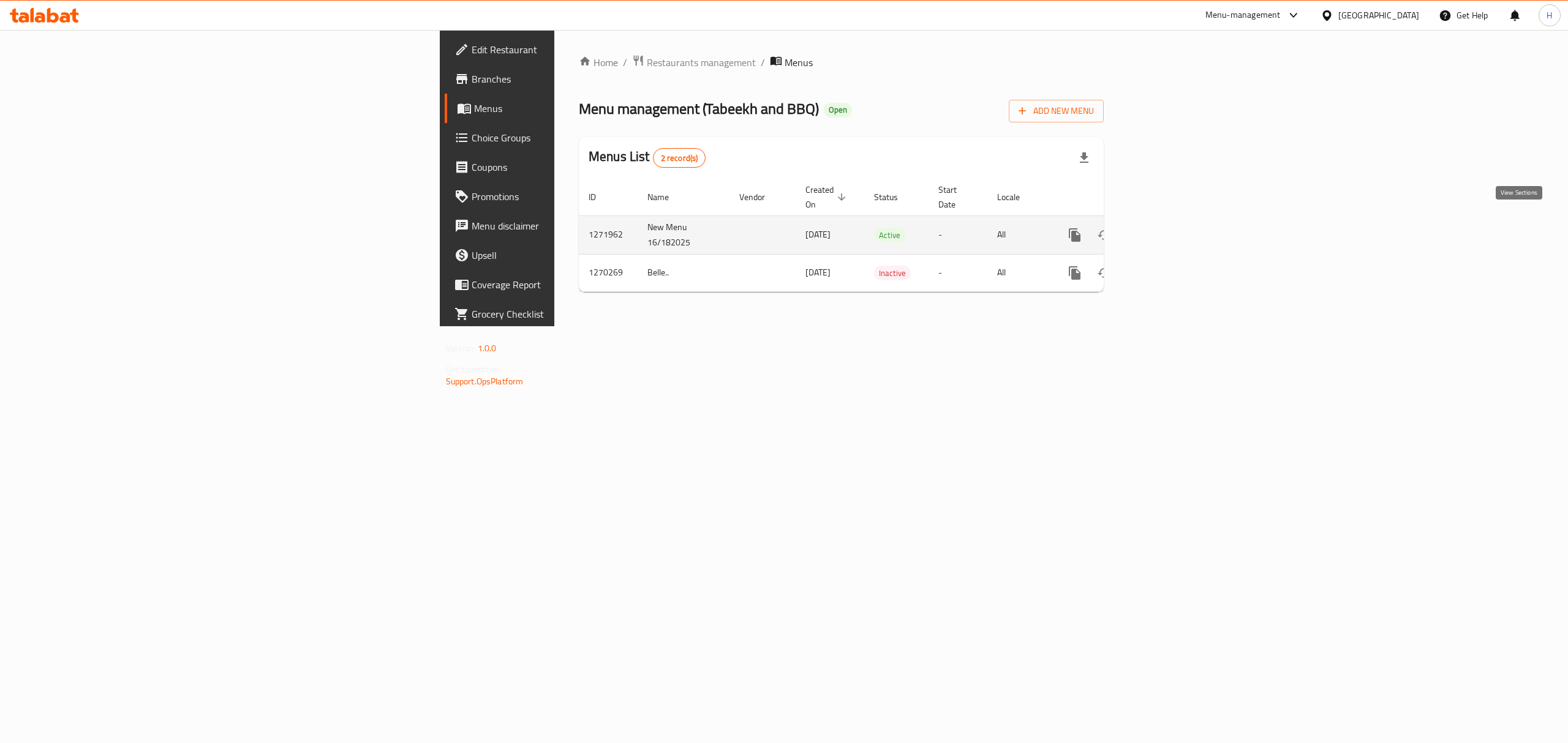
click at [1178, 227] on link "enhanced table" at bounding box center [1163, 235] width 30 height 30
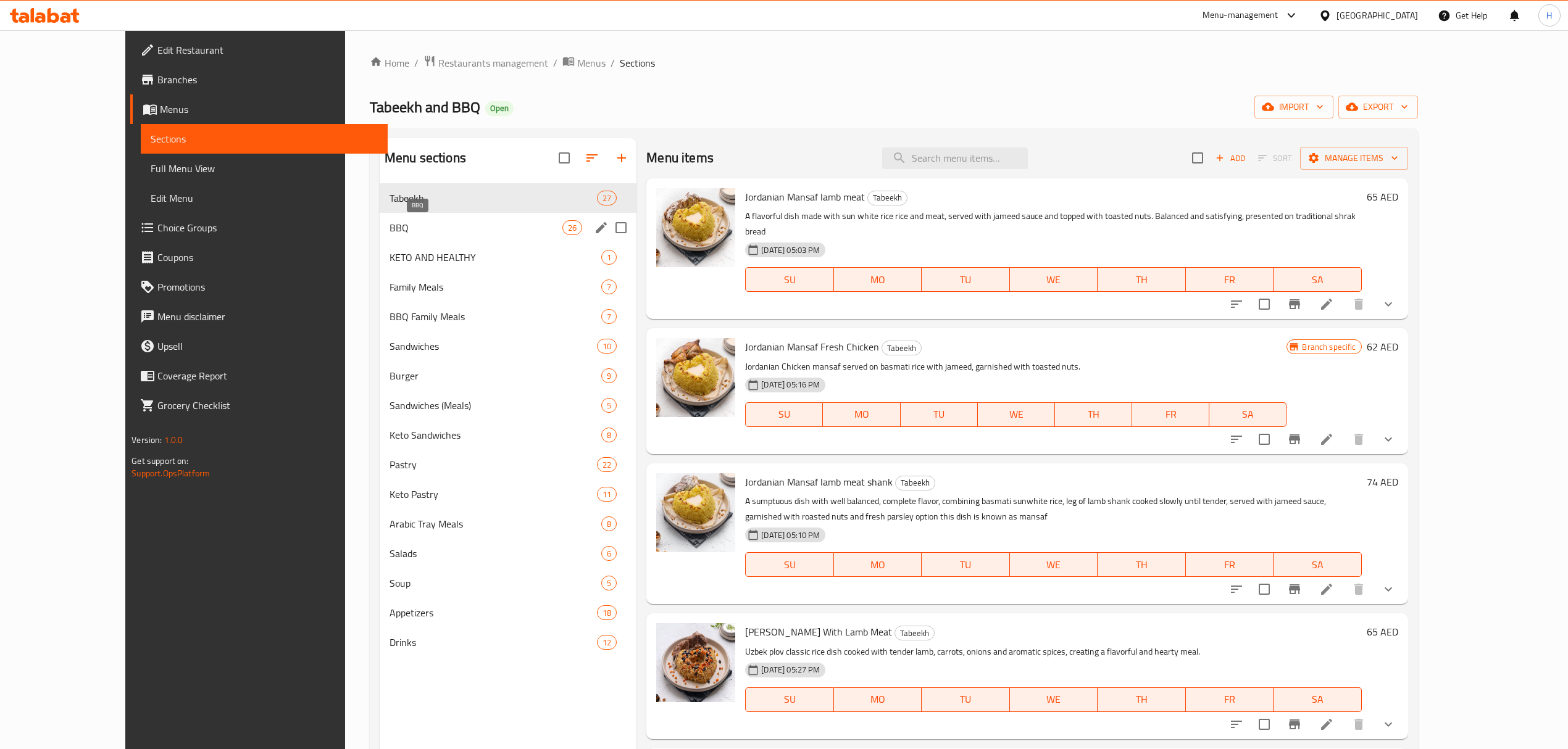
click at [422, 228] on span "BBQ" at bounding box center [476, 228] width 173 height 15
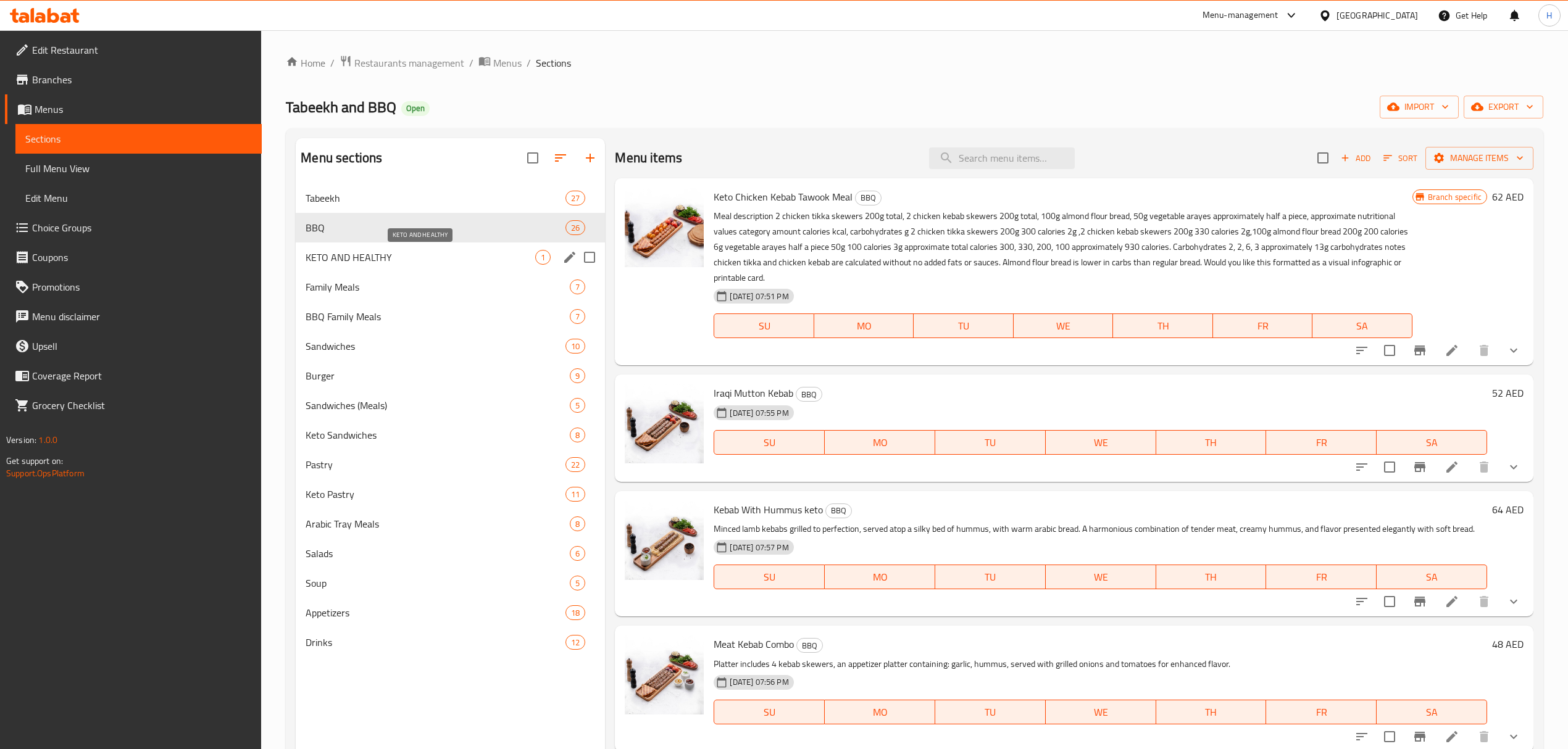
click at [499, 255] on span "KETO AND HEALTHY" at bounding box center [420, 257] width 230 height 15
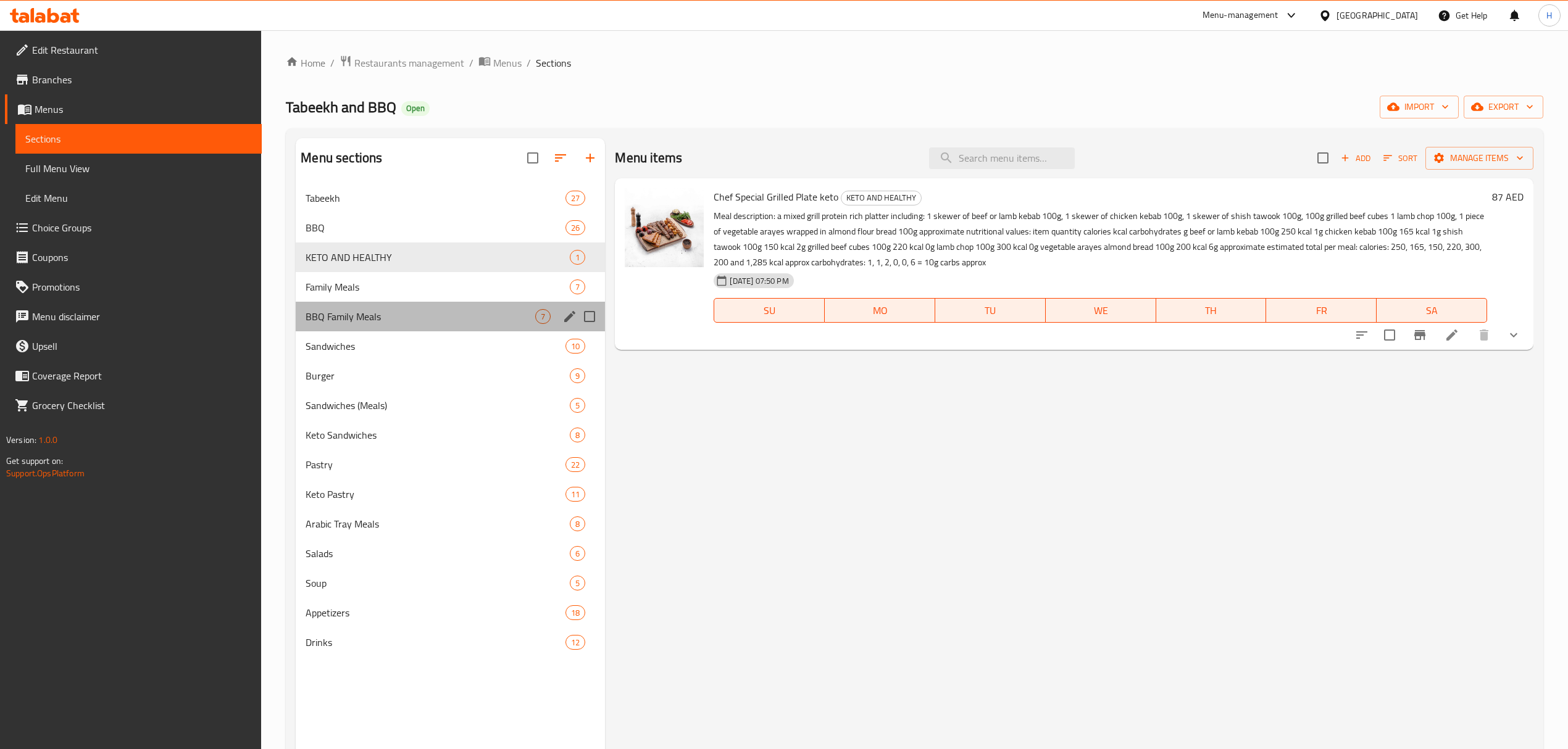
click at [481, 302] on div "BBQ Family Meals 7" at bounding box center [450, 317] width 309 height 30
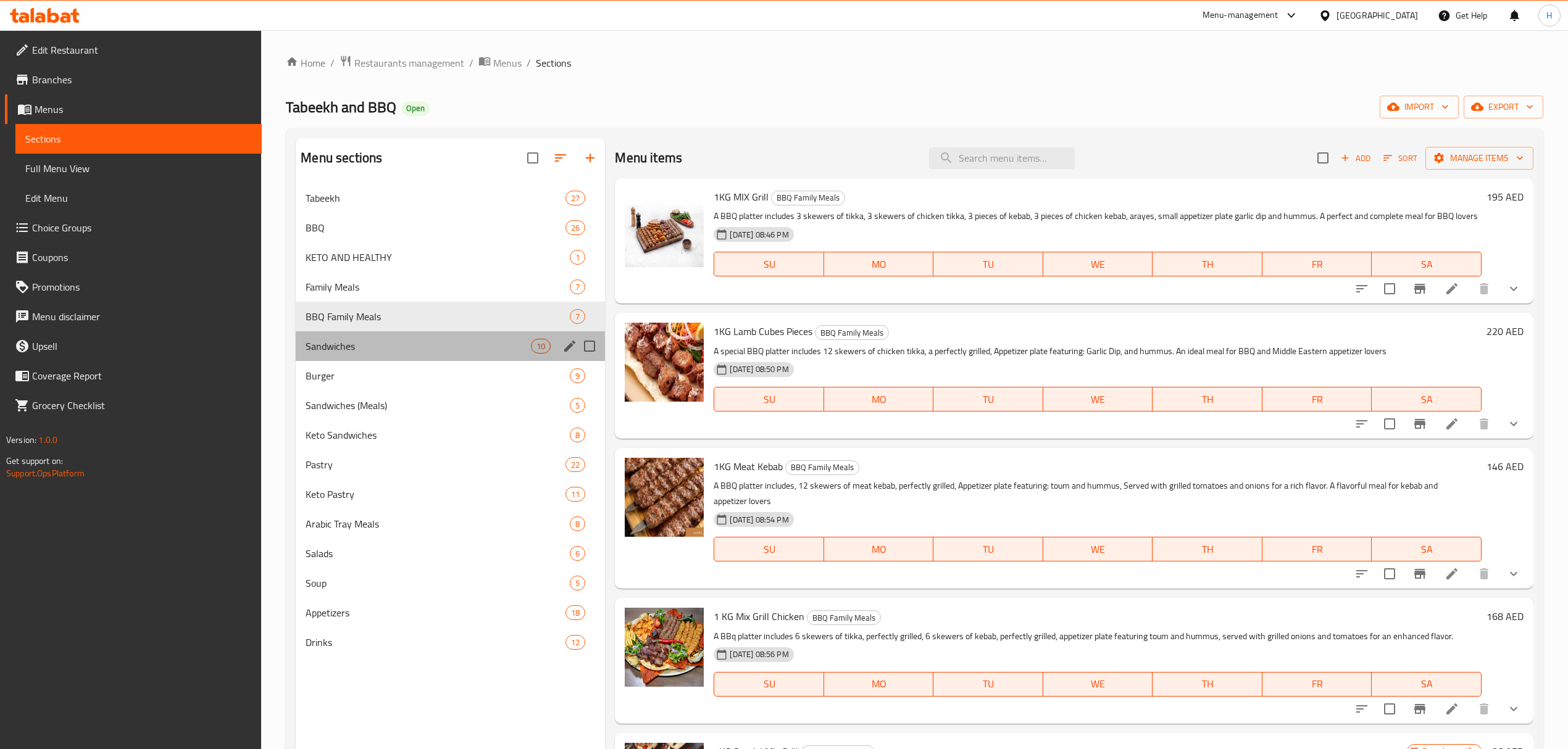
click at [489, 338] on div "Sandwiches 10" at bounding box center [450, 346] width 309 height 30
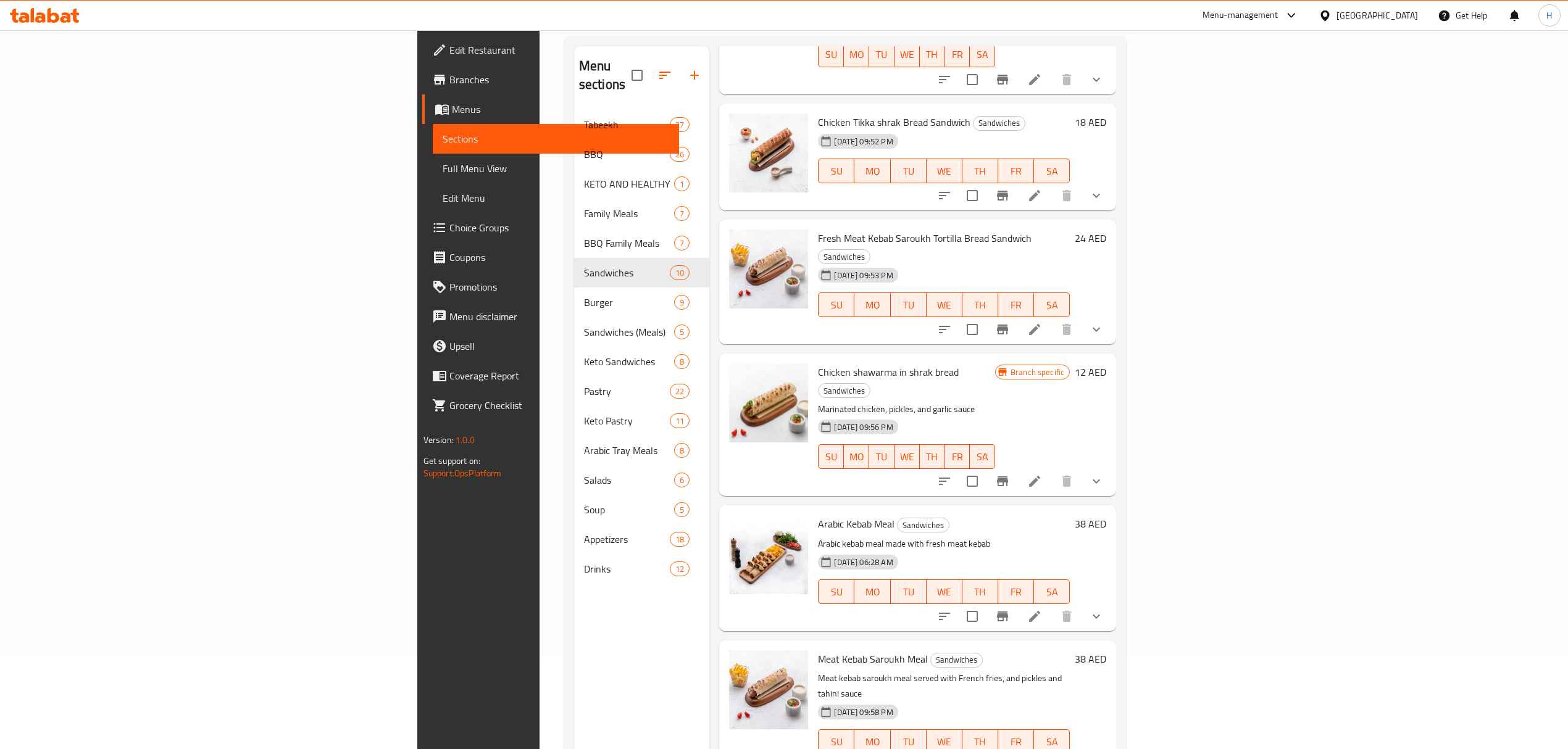
scroll to position [173, 0]
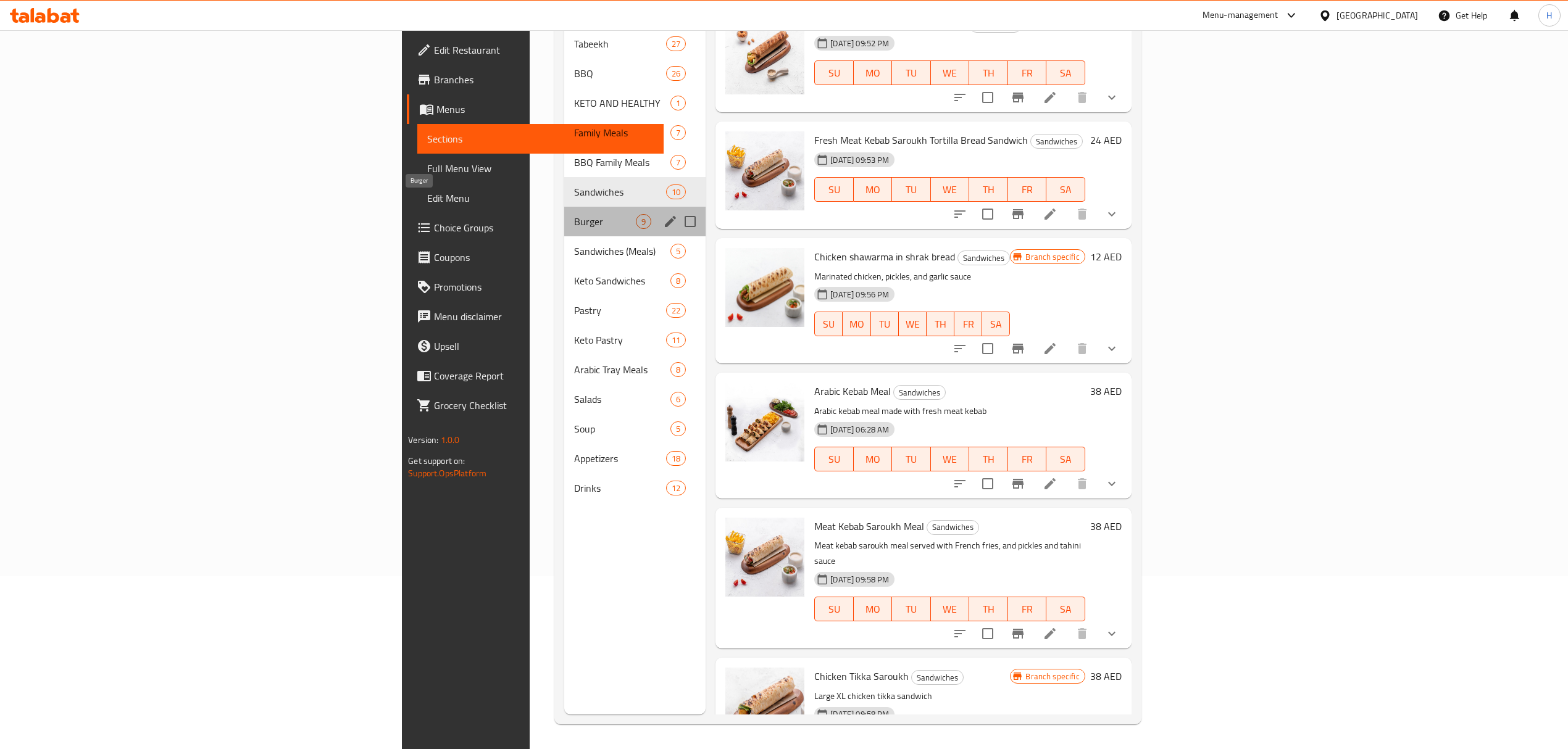
click at [574, 214] on span "Burger" at bounding box center [605, 222] width 62 height 15
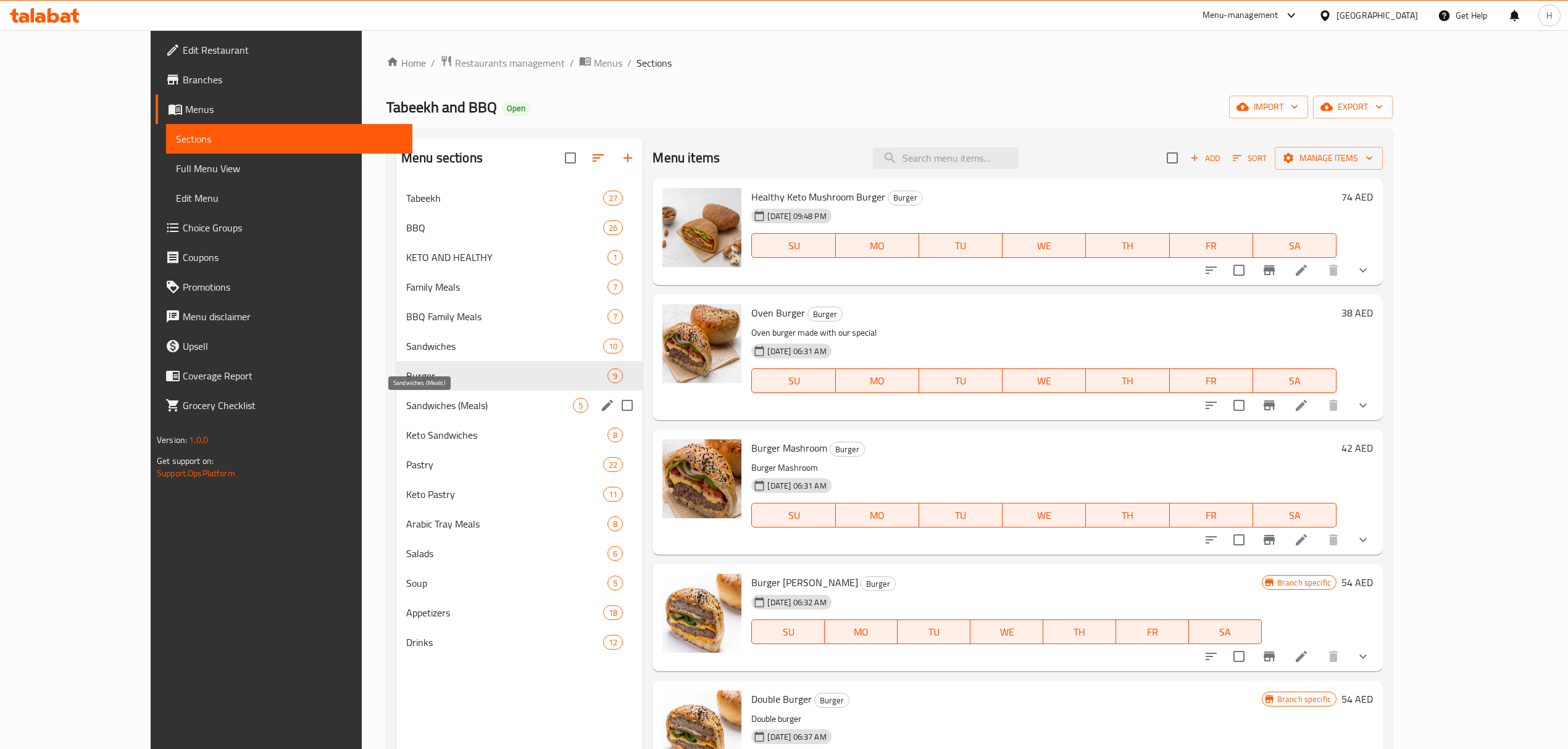
click at [468, 403] on span "Sandwiches (Meals)" at bounding box center [489, 406] width 167 height 15
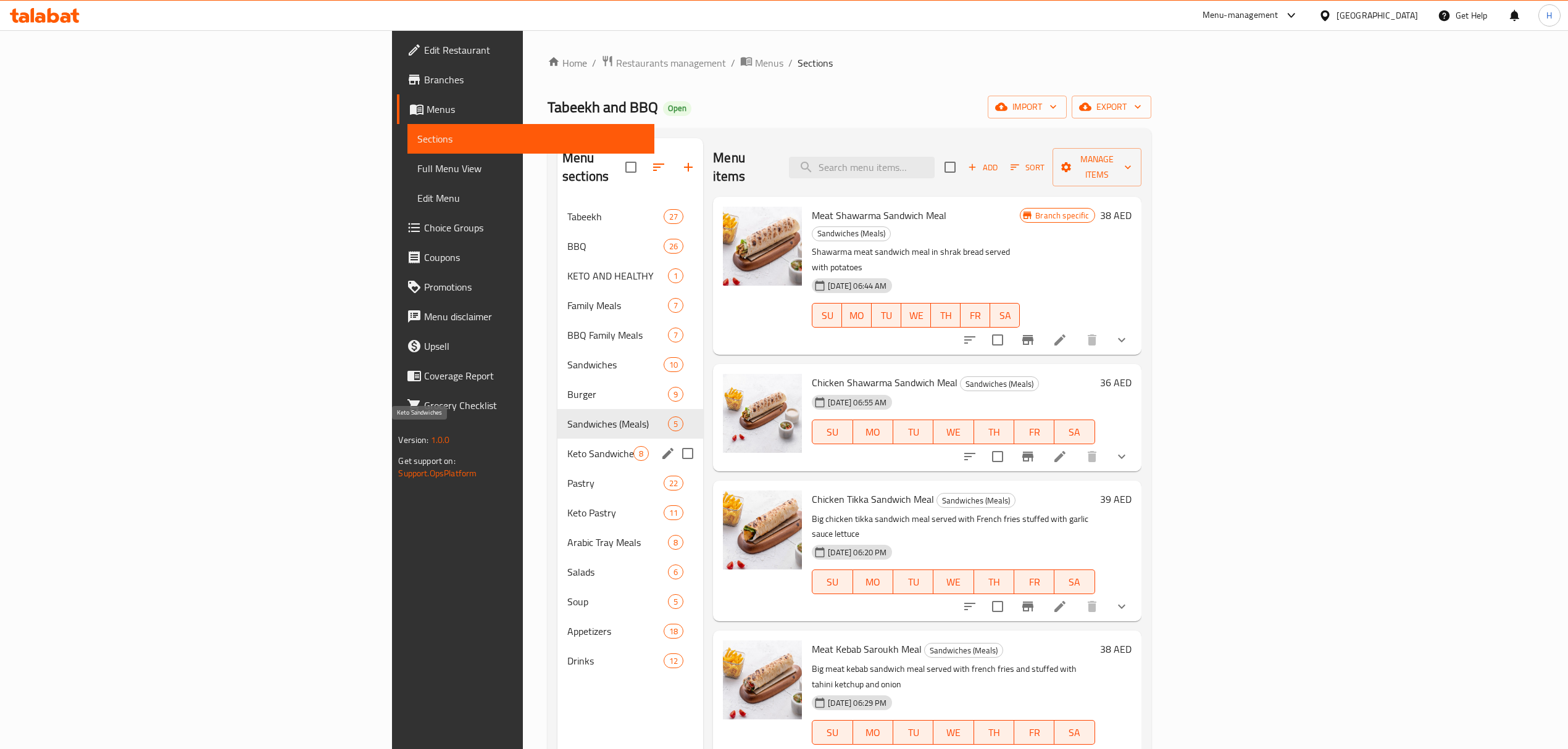
click at [567, 446] on span "Keto Sandwiches" at bounding box center [600, 454] width 66 height 15
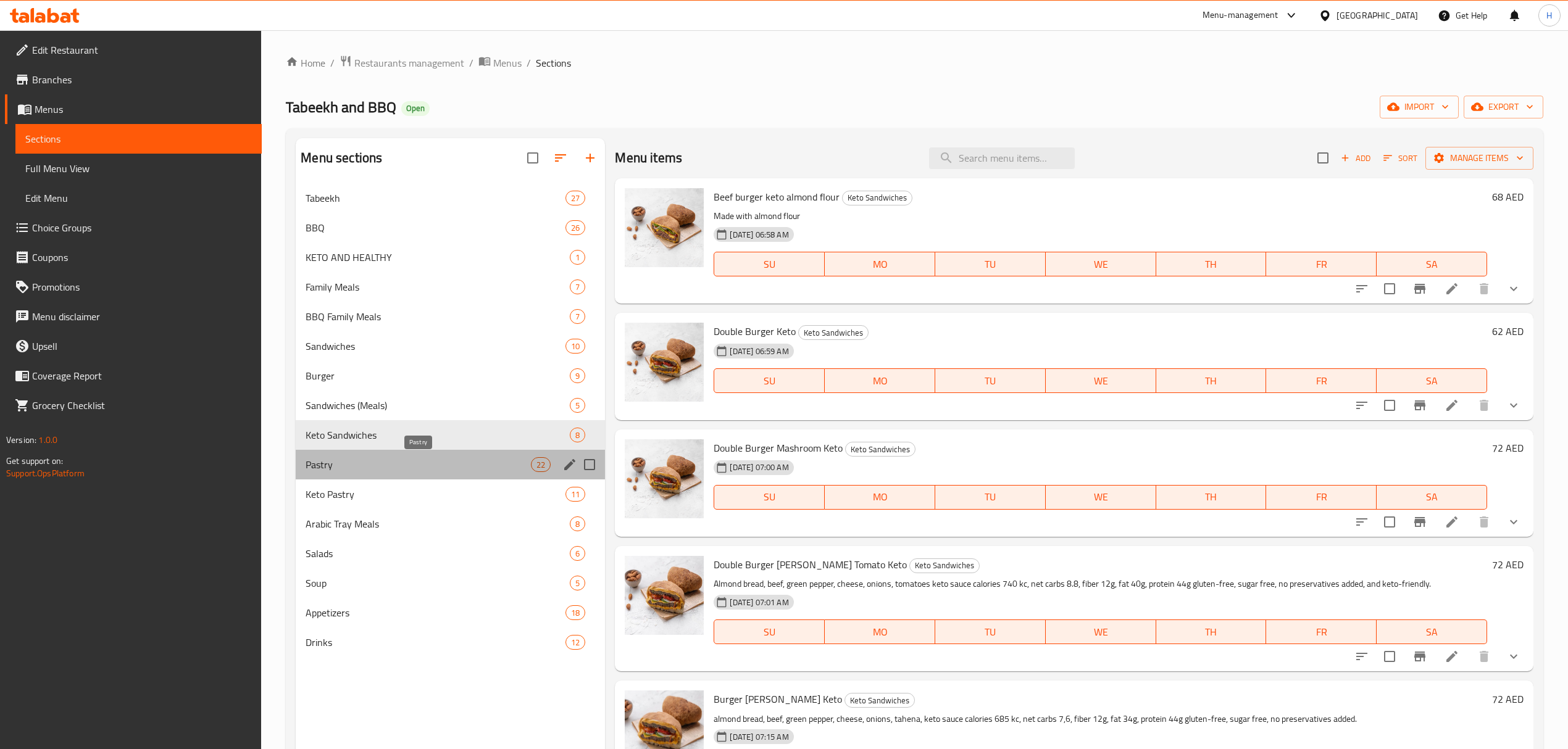
click at [346, 467] on span "Pastry" at bounding box center [418, 465] width 225 height 15
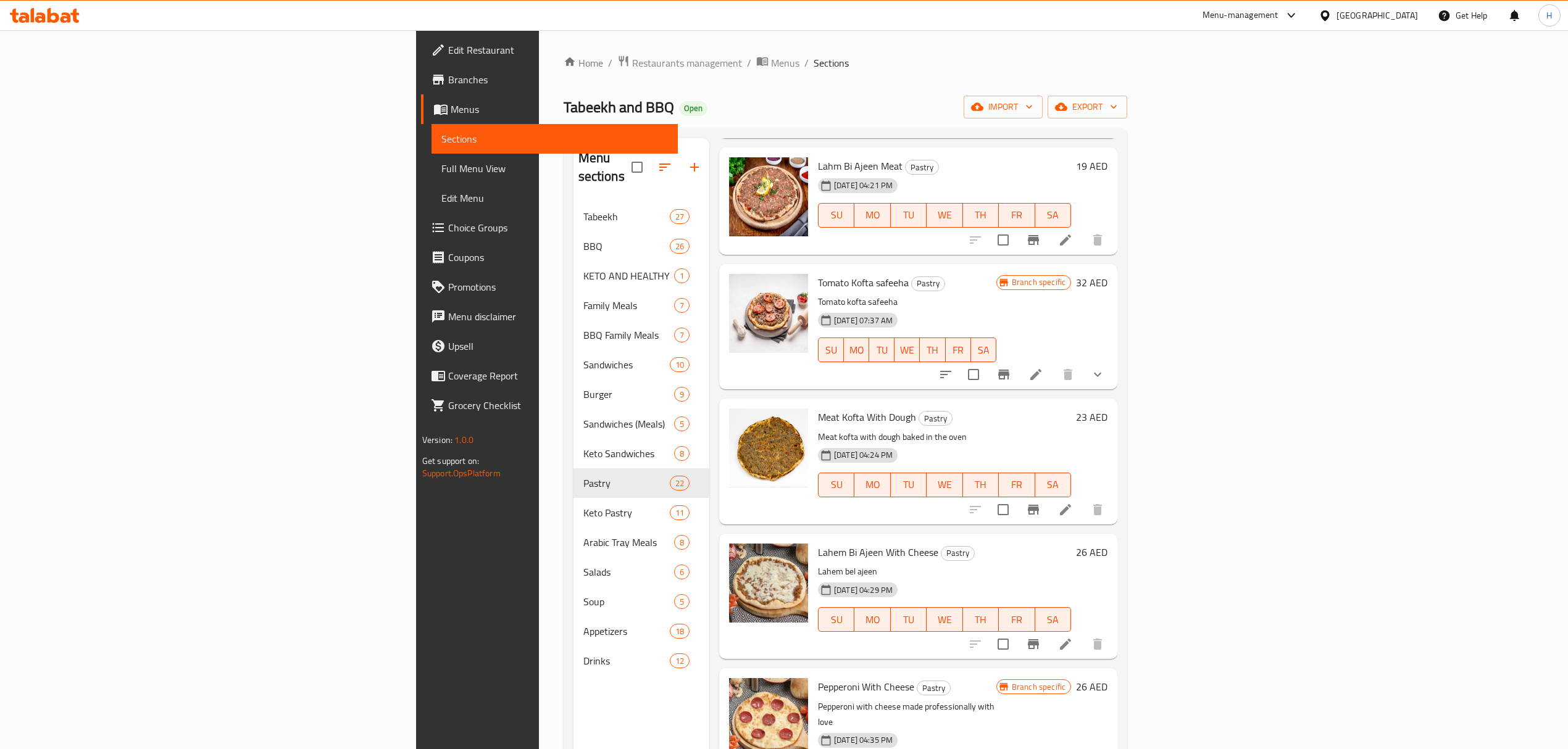
scroll to position [151, 0]
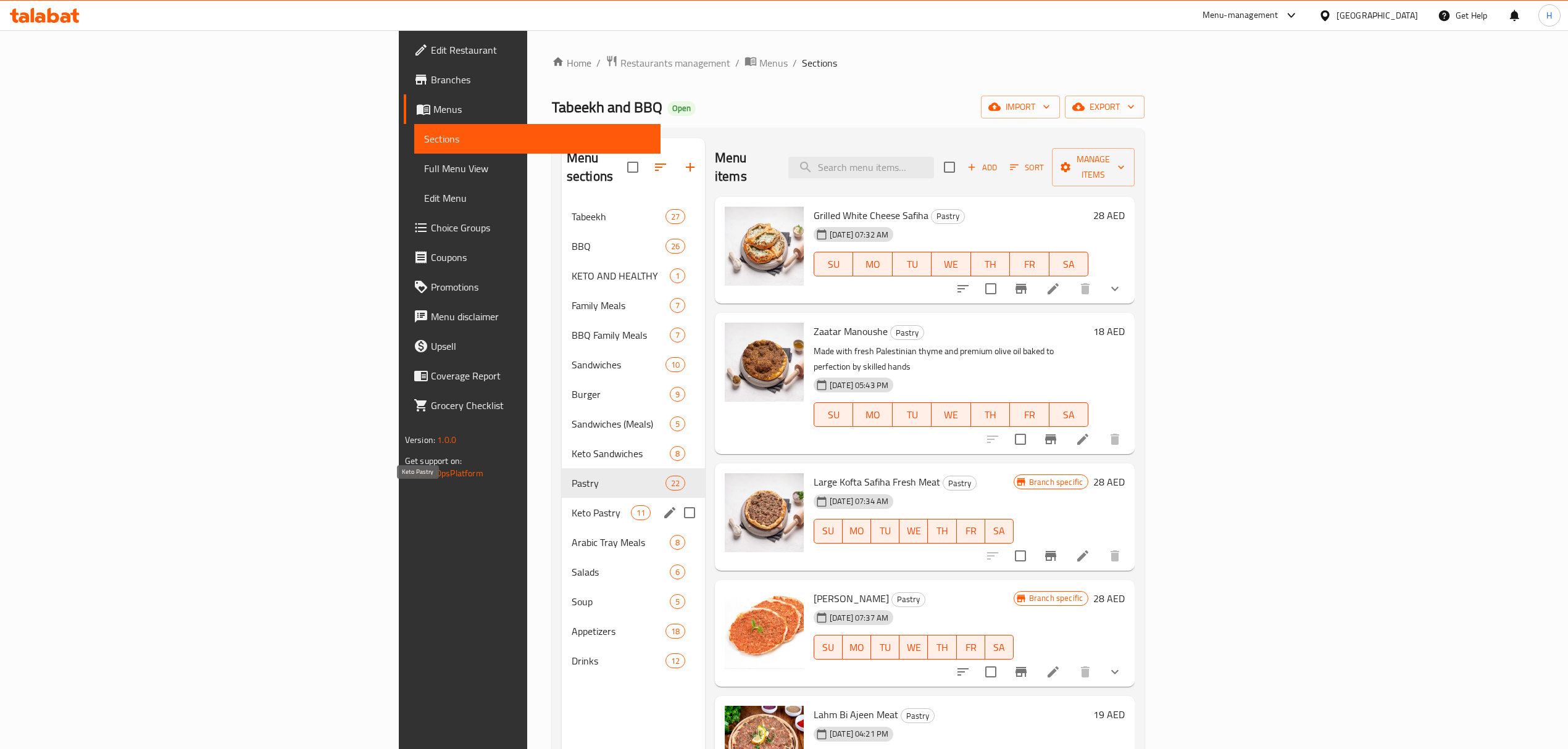
click at [572, 505] on span "Keto Pastry" at bounding box center [601, 513] width 59 height 15
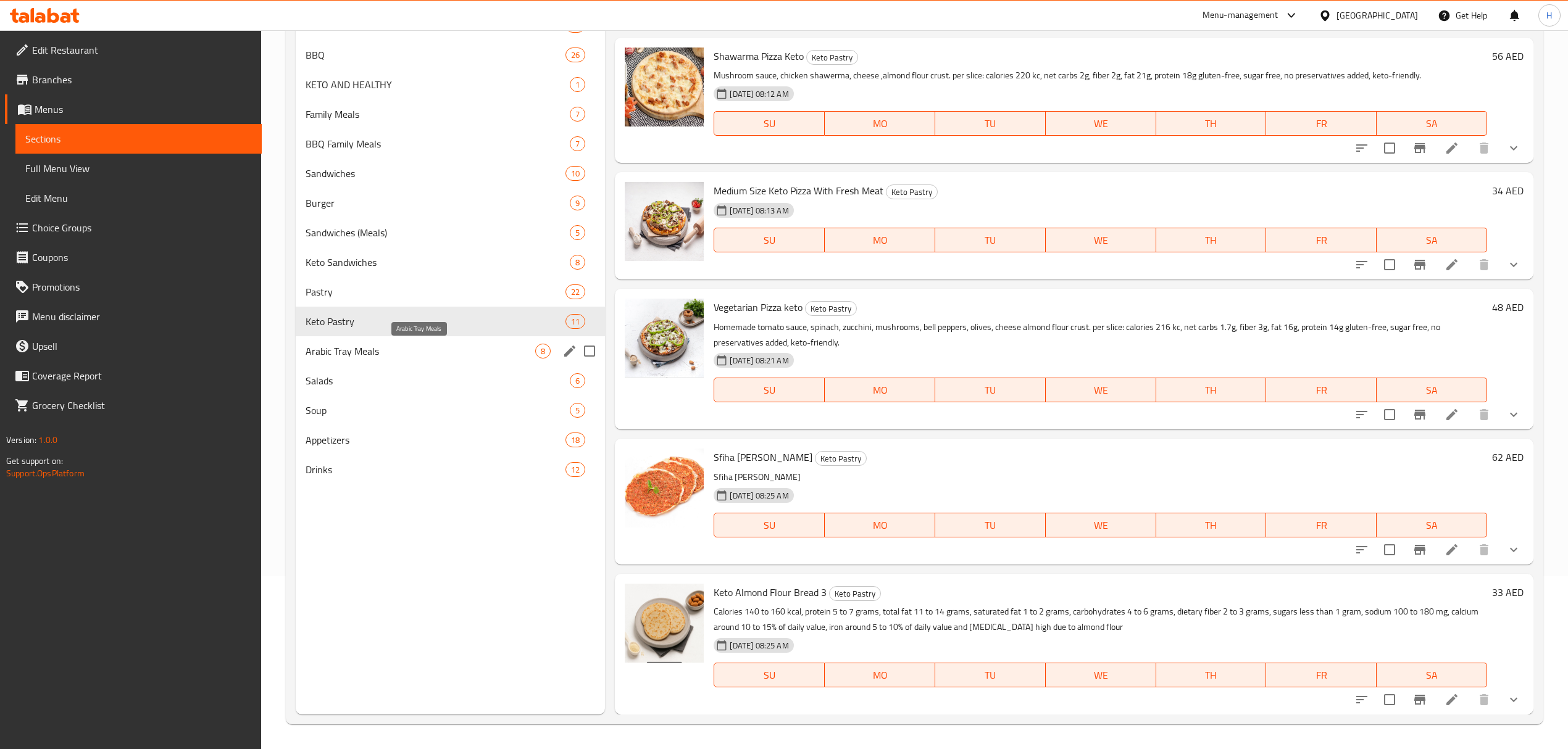
click at [462, 357] on span "Arabic Tray Meals" at bounding box center [420, 351] width 230 height 15
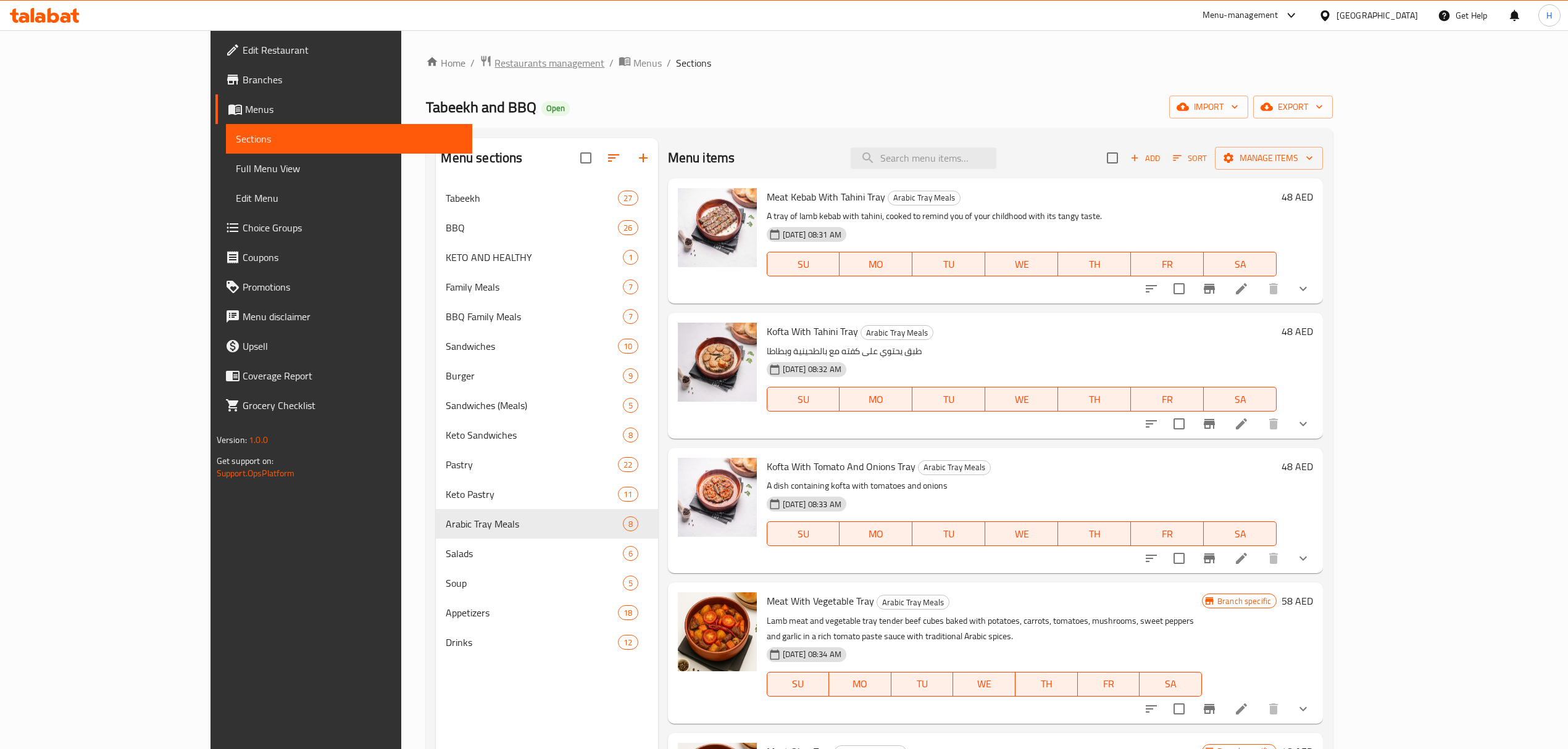
click at [495, 60] on span "Restaurants management" at bounding box center [549, 63] width 110 height 15
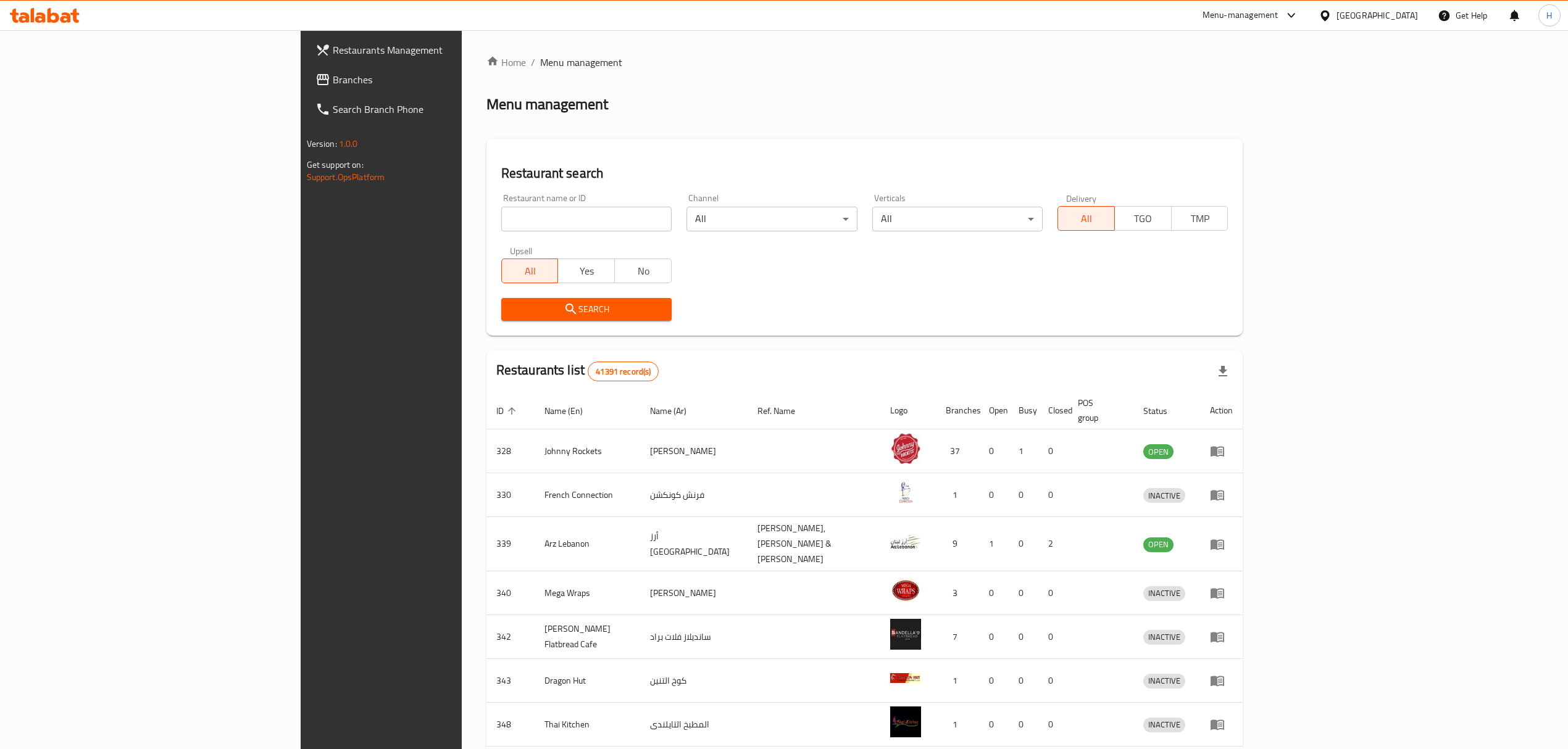
click at [501, 221] on input "search" at bounding box center [586, 218] width 171 height 25
click at [333, 72] on span "Branches" at bounding box center [442, 80] width 220 height 15
